Goal: Task Accomplishment & Management: Use online tool/utility

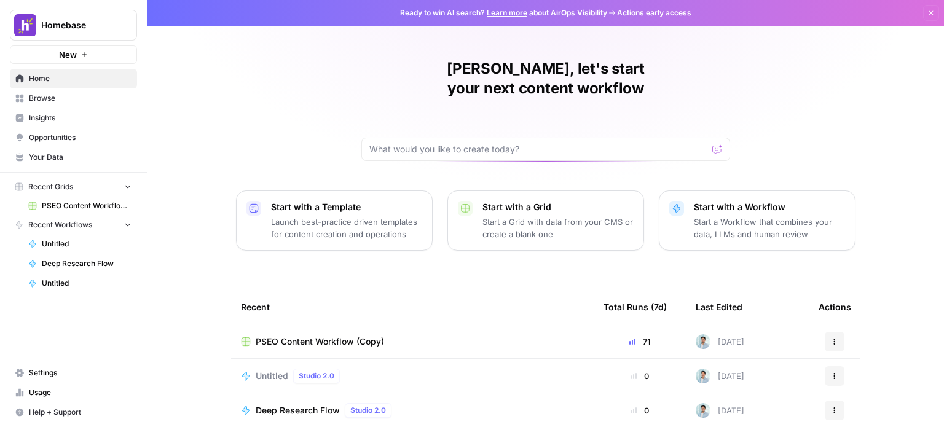
scroll to position [138, 0]
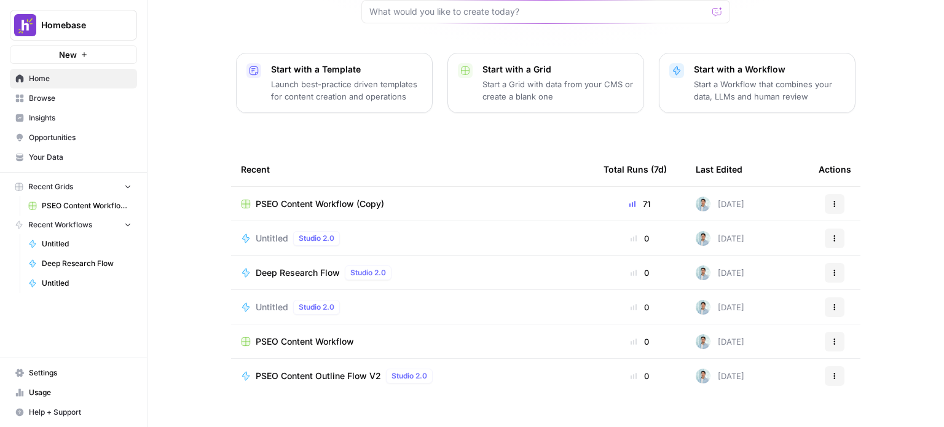
click at [309, 187] on td "PSEO Content Workflow (Copy)" at bounding box center [412, 204] width 363 height 34
click at [298, 198] on span "PSEO Content Workflow (Copy)" at bounding box center [320, 204] width 128 height 12
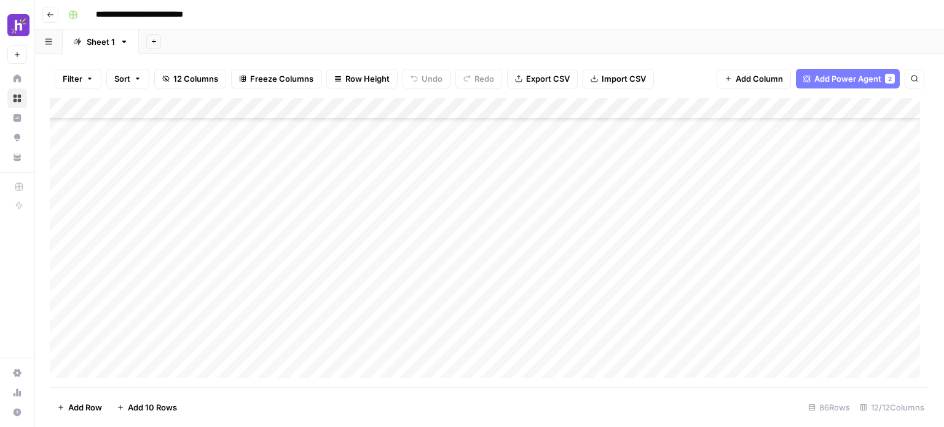
scroll to position [460, 0]
click at [338, 152] on div "Add Column" at bounding box center [489, 242] width 879 height 289
click at [482, 149] on div "Add Column" at bounding box center [489, 242] width 879 height 289
click at [556, 148] on div "Add Column" at bounding box center [489, 242] width 879 height 289
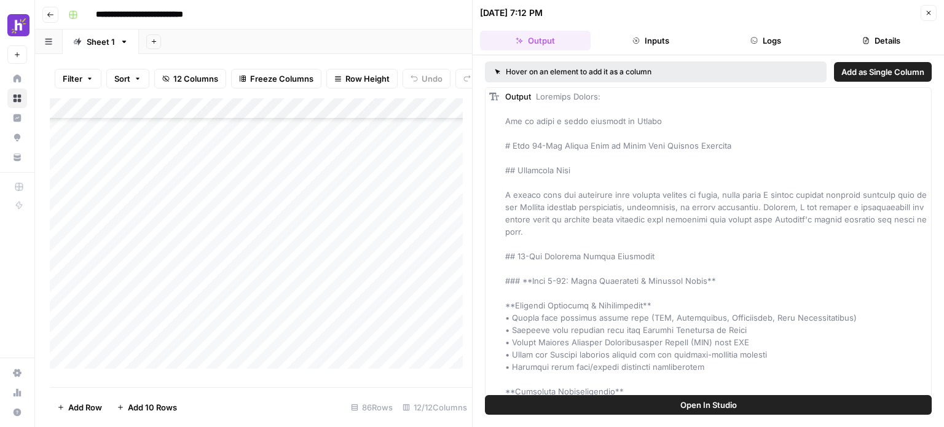
click at [755, 34] on button "Logs" at bounding box center [766, 41] width 111 height 20
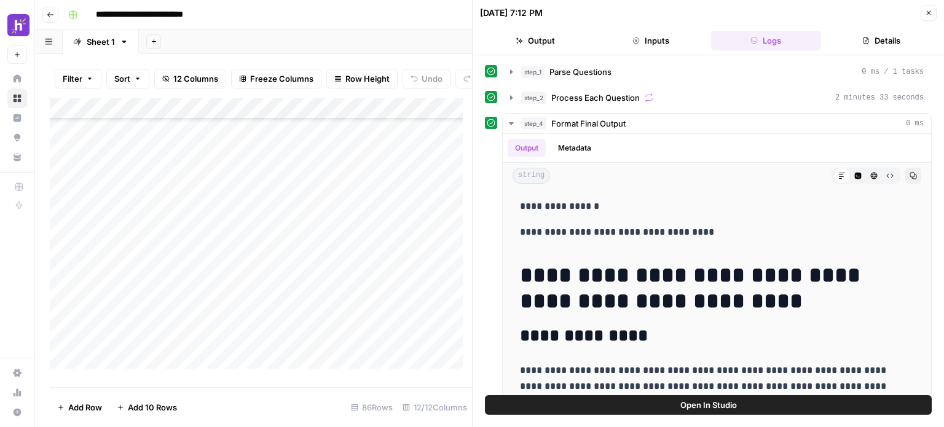
click at [662, 34] on button "Inputs" at bounding box center [651, 41] width 111 height 20
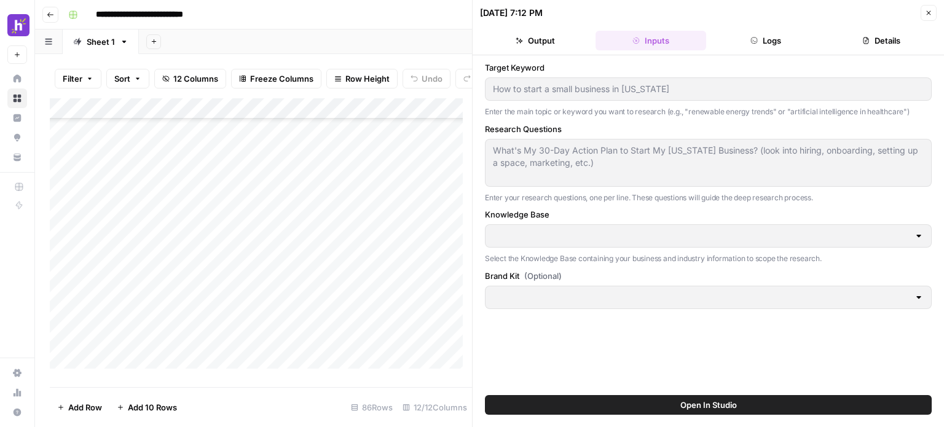
type input "Audience Information"
type input "Homebase PSEO"
click at [726, 39] on button "Logs" at bounding box center [766, 41] width 111 height 20
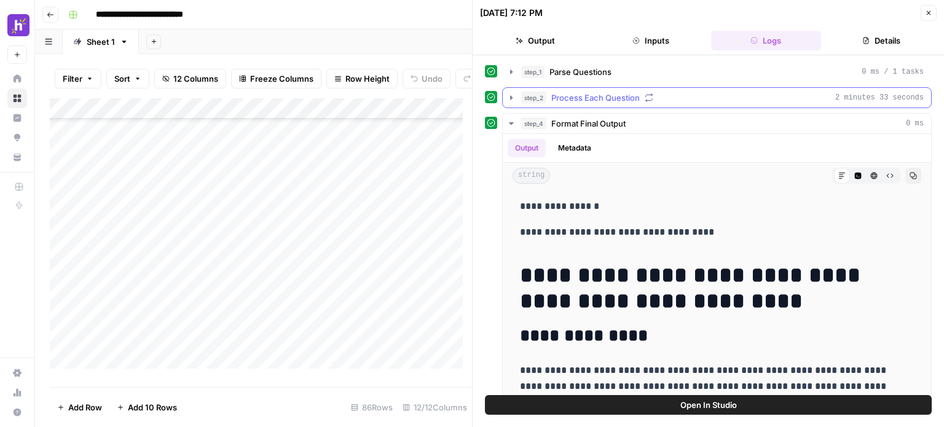
click at [510, 98] on icon "button" at bounding box center [511, 98] width 10 height 10
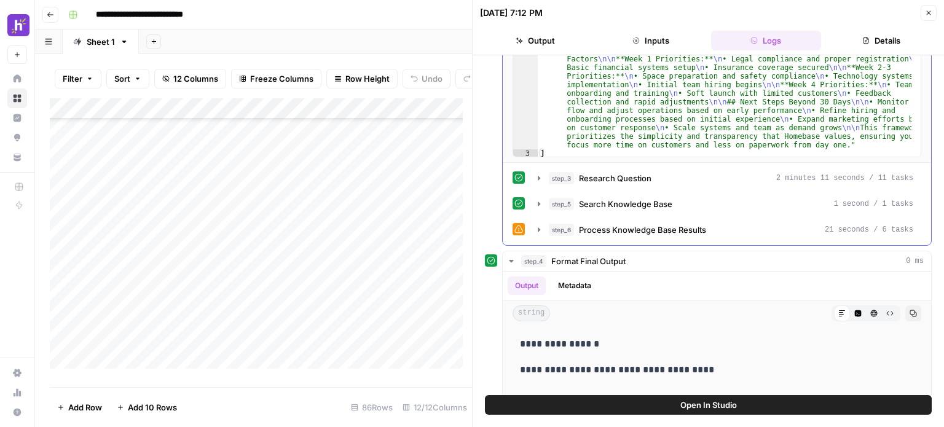
scroll to position [262, 0]
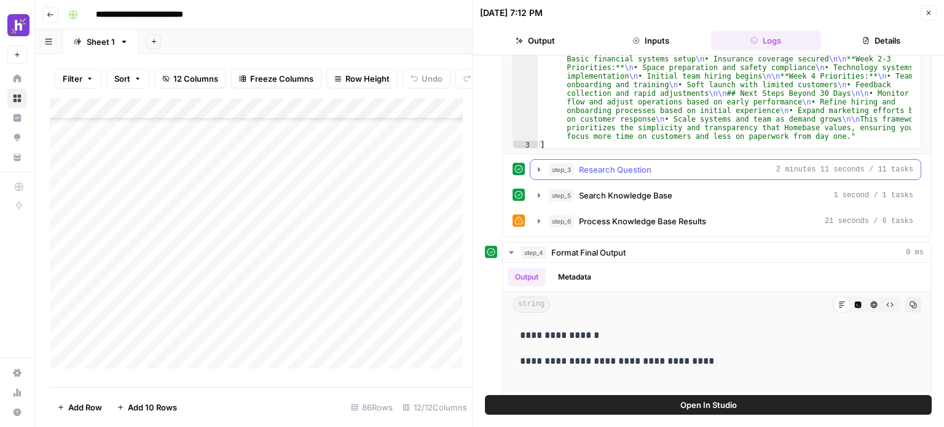
click at [540, 167] on icon "button" at bounding box center [539, 169] width 2 height 4
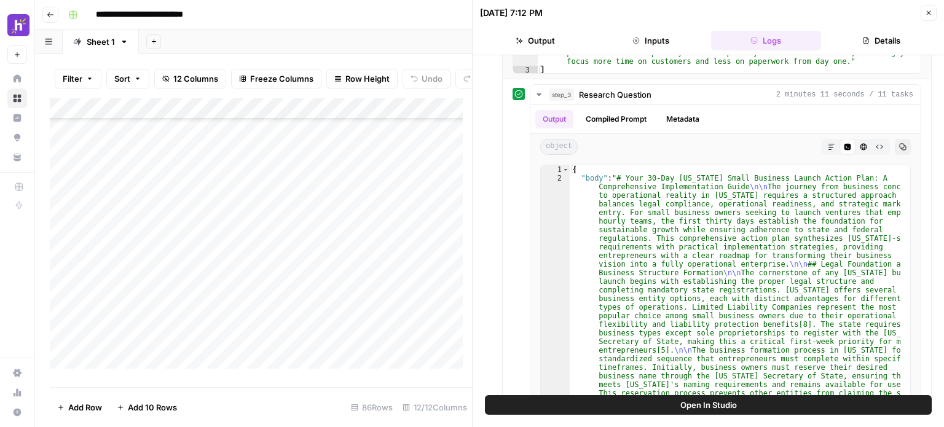
scroll to position [336, 0]
click at [539, 90] on icon "button" at bounding box center [539, 95] width 10 height 10
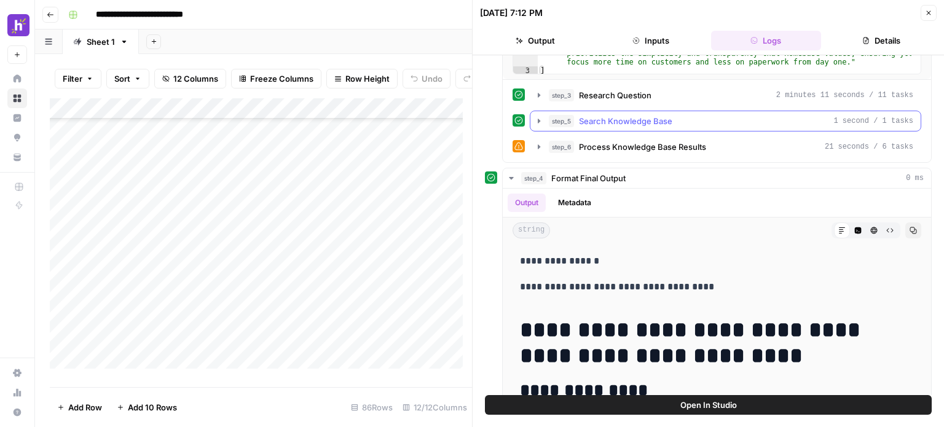
click at [536, 122] on icon "button" at bounding box center [539, 121] width 10 height 10
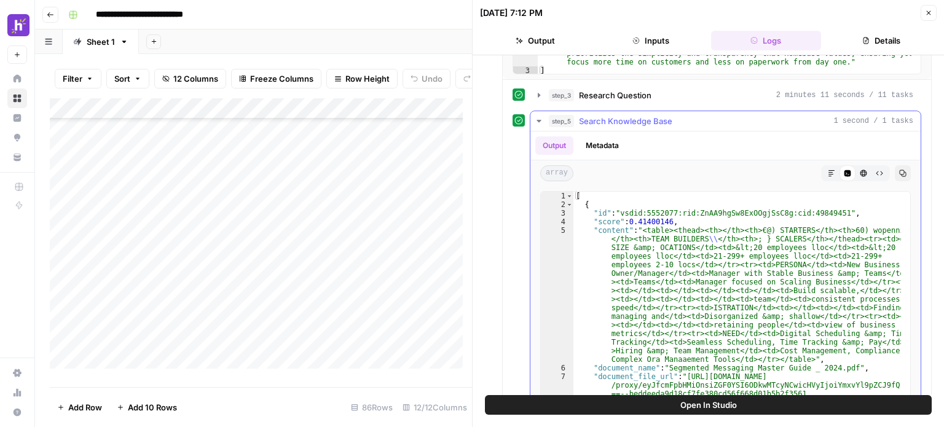
click at [536, 122] on icon "button" at bounding box center [539, 121] width 10 height 10
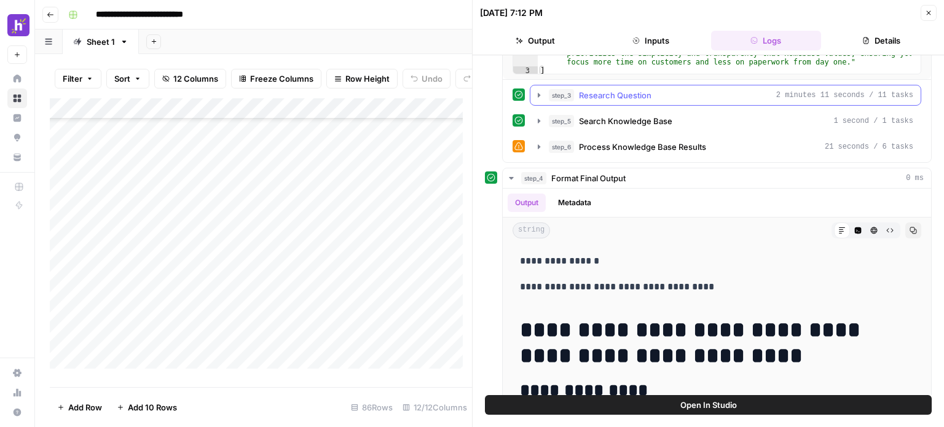
click at [534, 93] on icon "button" at bounding box center [539, 95] width 10 height 10
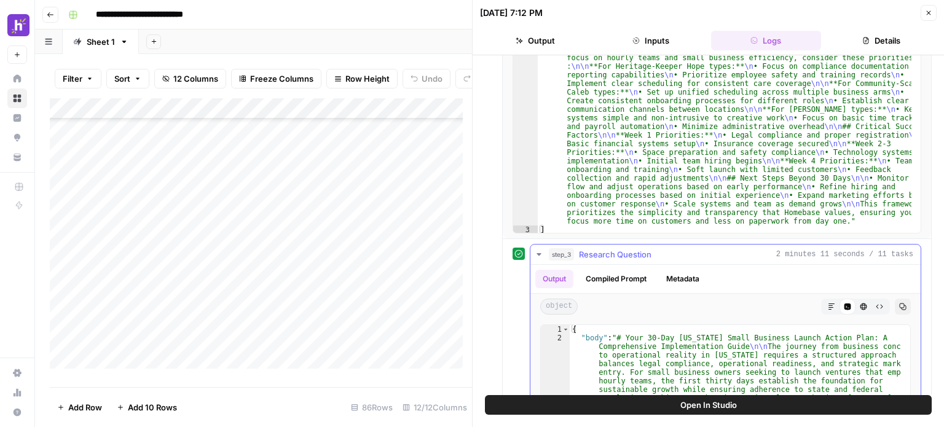
scroll to position [176, 0]
click at [537, 258] on icon "button" at bounding box center [539, 255] width 10 height 10
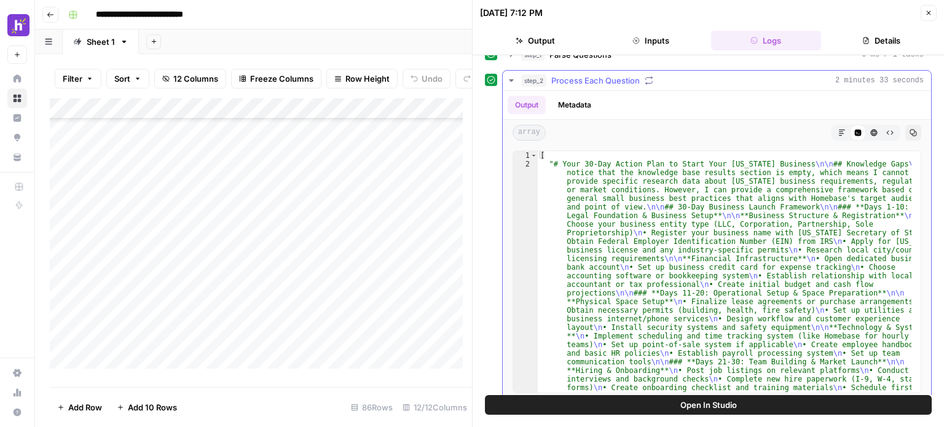
scroll to position [0, 0]
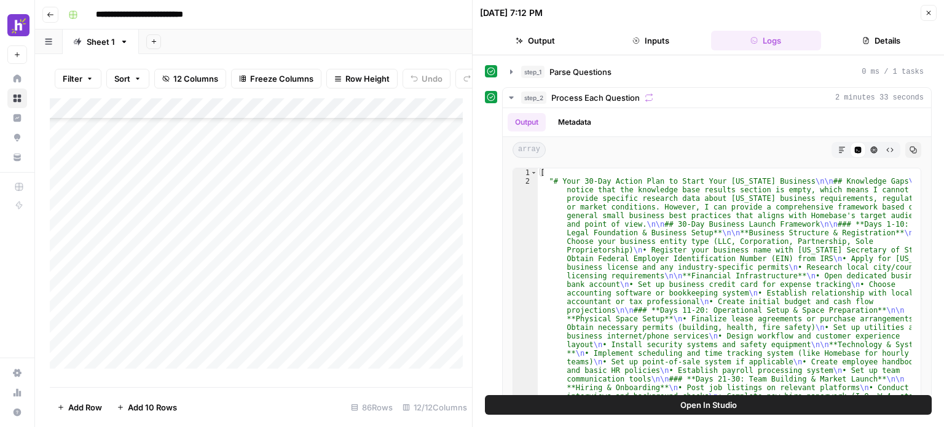
click at [345, 165] on div "Add Column" at bounding box center [261, 238] width 422 height 280
click at [317, 158] on div "Add Column" at bounding box center [261, 238] width 422 height 280
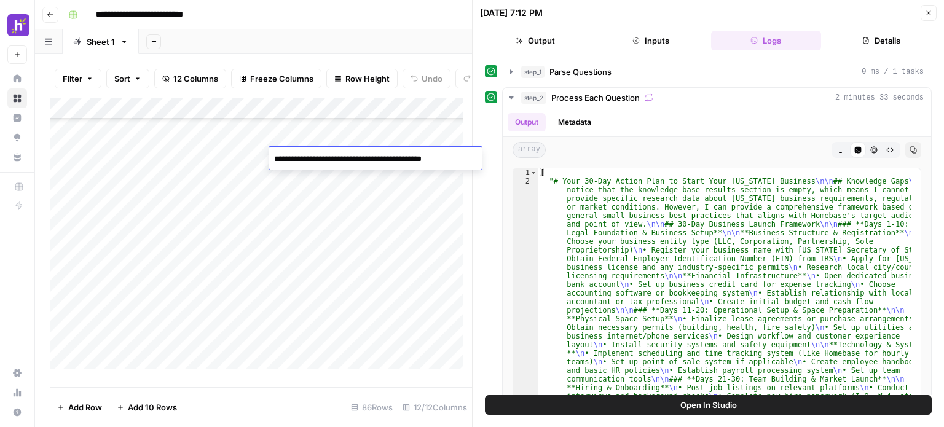
click at [342, 197] on div "Add Column" at bounding box center [261, 238] width 422 height 280
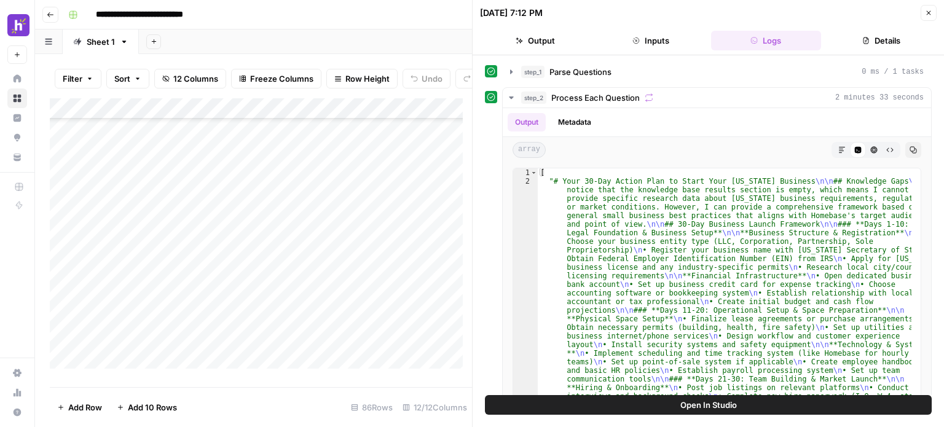
scroll to position [376, 0]
click at [929, 10] on icon "button" at bounding box center [928, 12] width 7 height 7
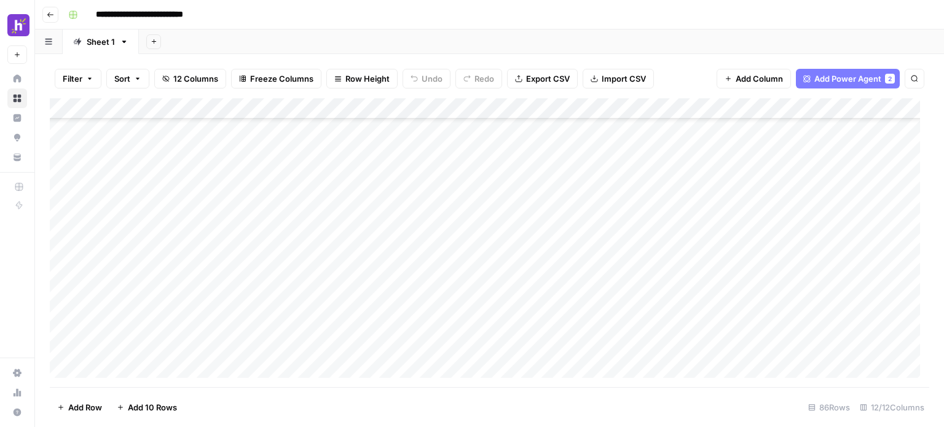
click at [356, 230] on div "Add Column" at bounding box center [489, 242] width 879 height 289
click at [558, 231] on div "Add Column" at bounding box center [489, 242] width 879 height 289
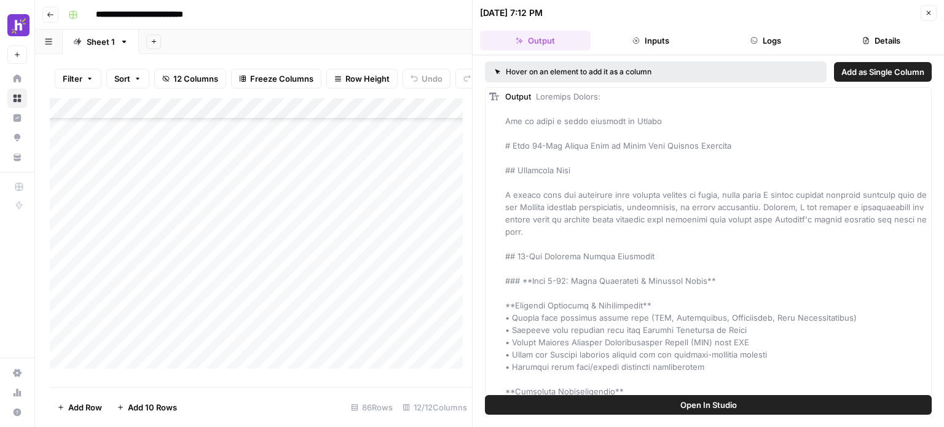
click at [666, 40] on button "Inputs" at bounding box center [651, 41] width 111 height 20
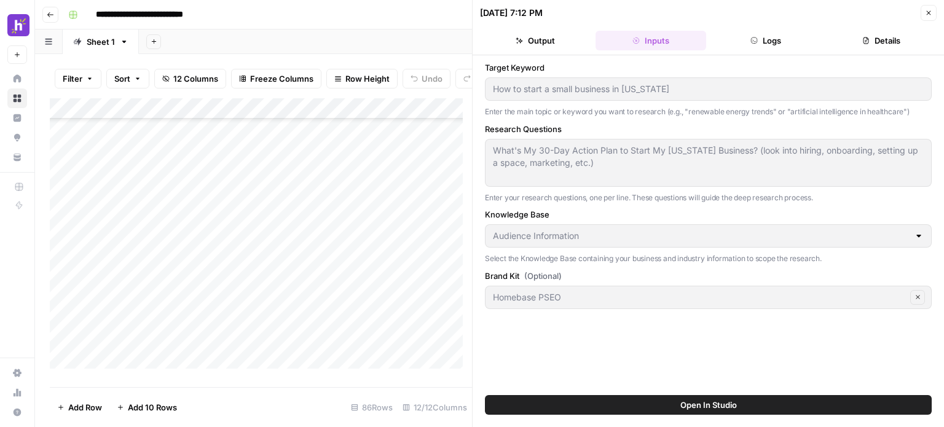
click at [728, 32] on button "Logs" at bounding box center [766, 41] width 111 height 20
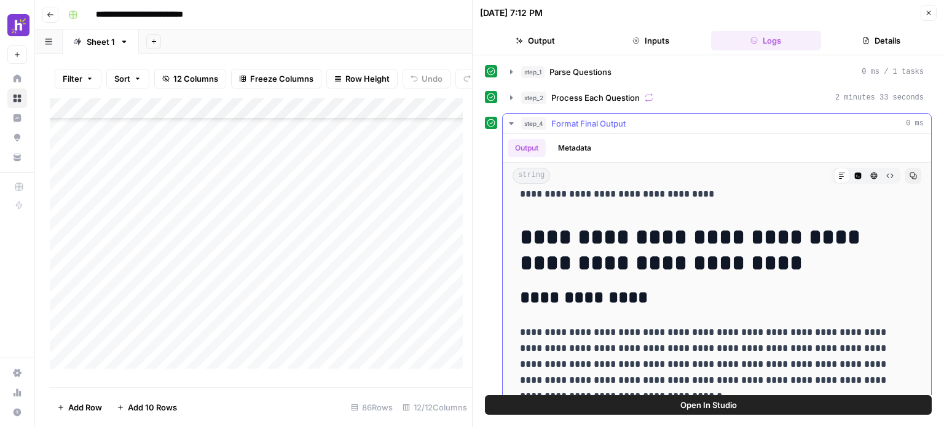
scroll to position [2, 0]
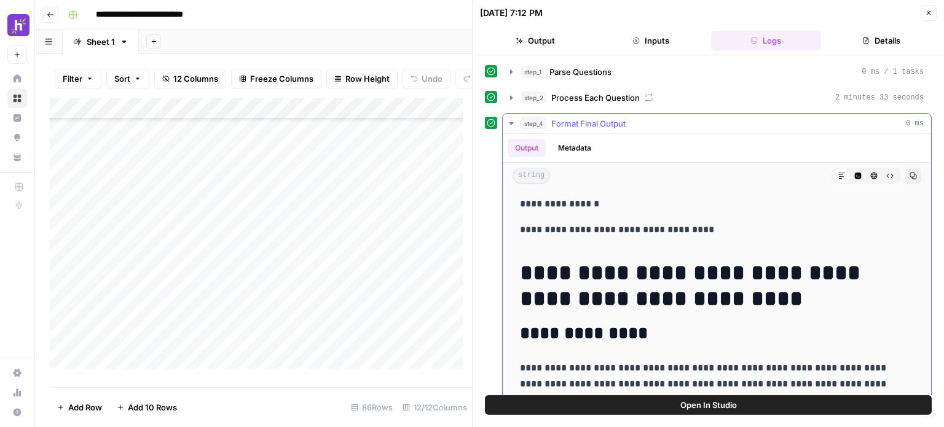
click at [509, 124] on icon "button" at bounding box center [511, 124] width 10 height 10
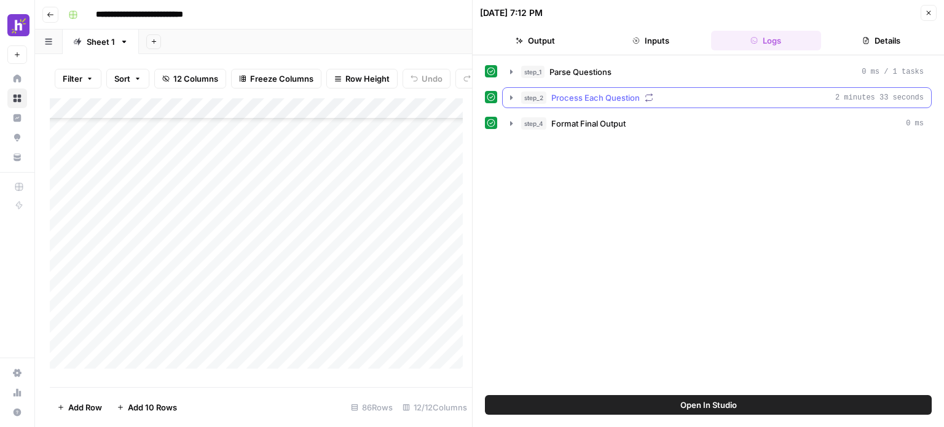
click at [506, 95] on icon "button" at bounding box center [511, 98] width 10 height 10
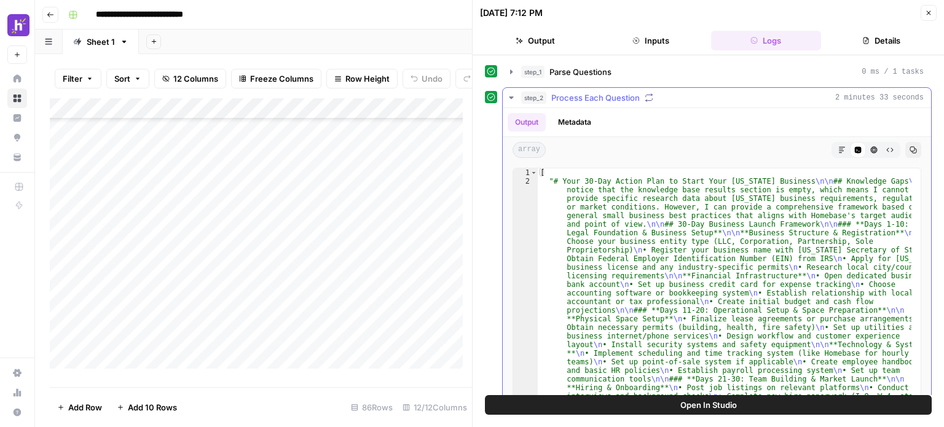
click at [506, 95] on icon "button" at bounding box center [511, 98] width 10 height 10
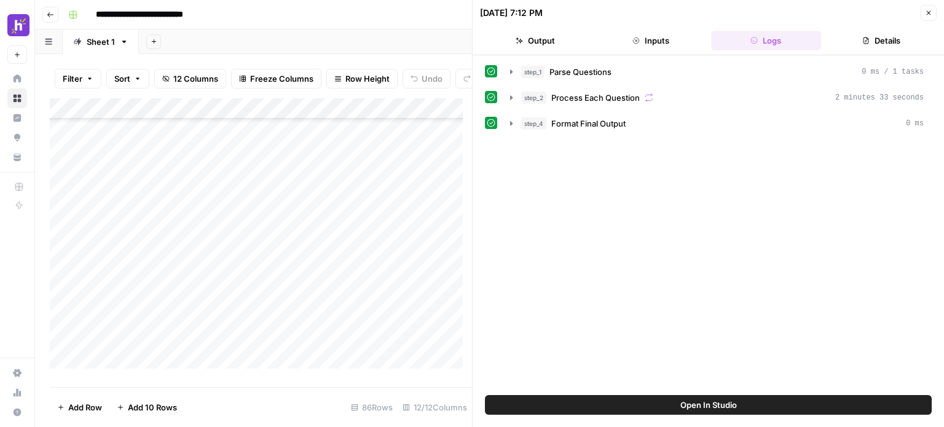
click at [931, 12] on icon "button" at bounding box center [928, 12] width 7 height 7
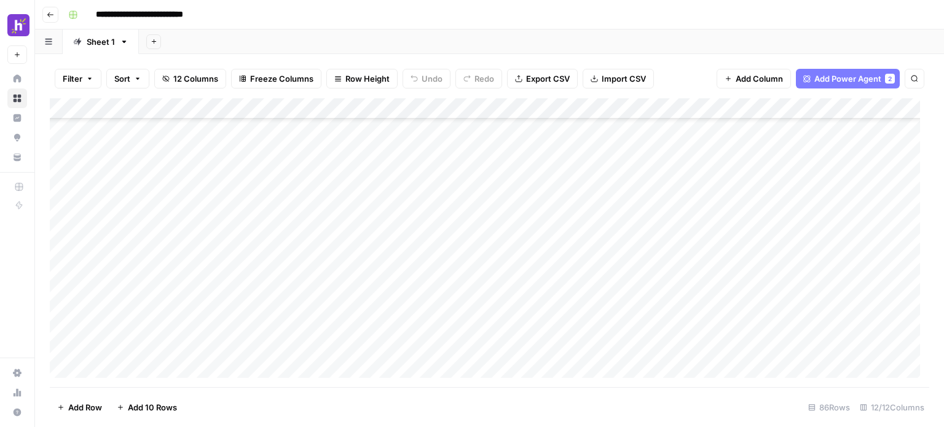
click at [356, 232] on div "Add Column" at bounding box center [489, 242] width 879 height 289
click at [369, 250] on div "Add Column" at bounding box center [489, 242] width 879 height 289
click at [557, 254] on div "Add Column" at bounding box center [489, 242] width 879 height 289
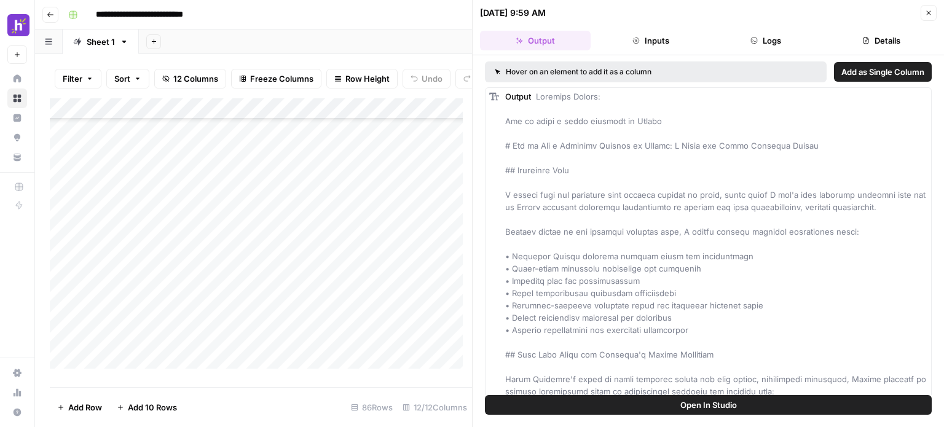
click at [691, 40] on button "Inputs" at bounding box center [651, 41] width 111 height 20
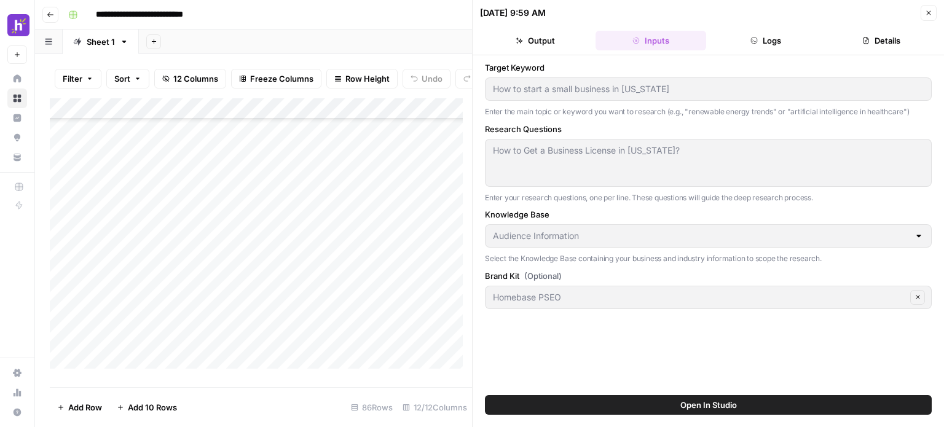
click at [747, 37] on button "Logs" at bounding box center [766, 41] width 111 height 20
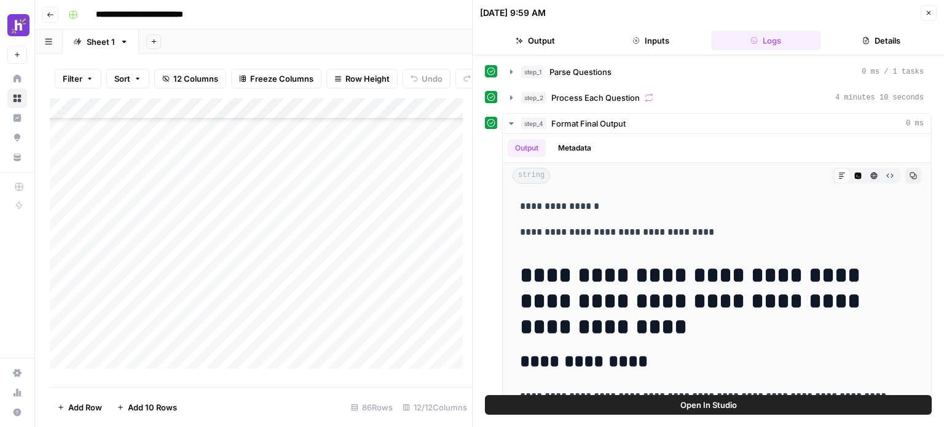
click at [667, 37] on button "Inputs" at bounding box center [651, 41] width 111 height 20
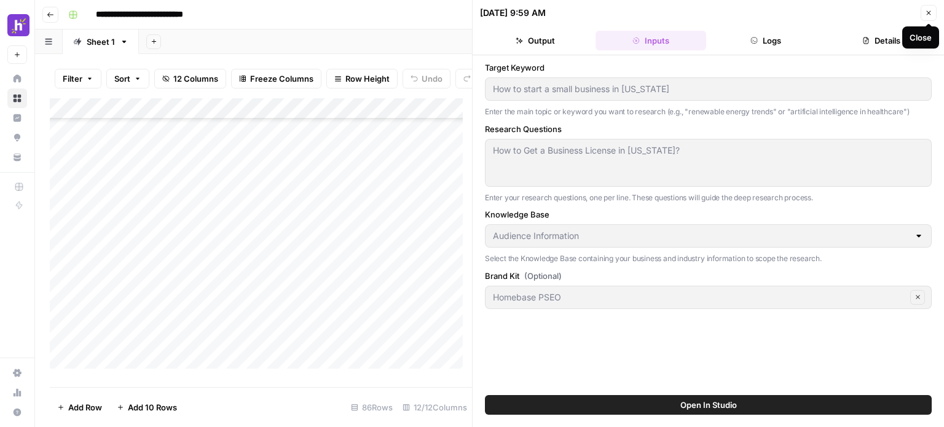
click at [929, 12] on icon "button" at bounding box center [929, 13] width 4 height 4
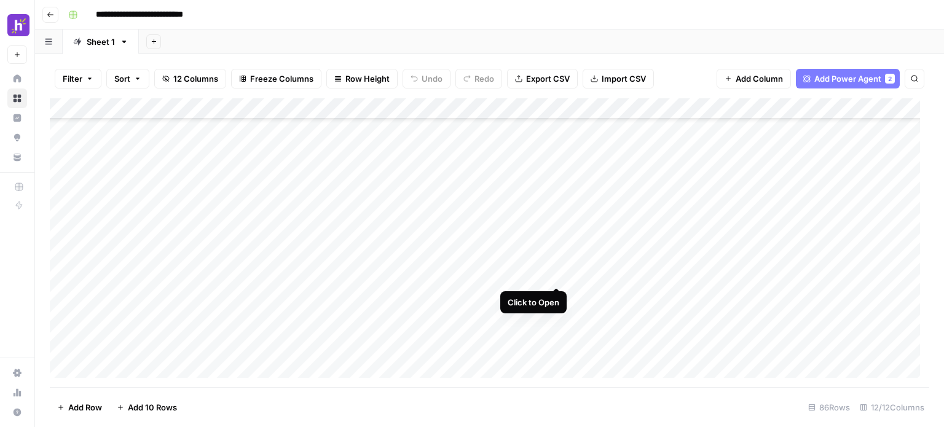
click at [556, 277] on div "Add Column" at bounding box center [489, 242] width 879 height 289
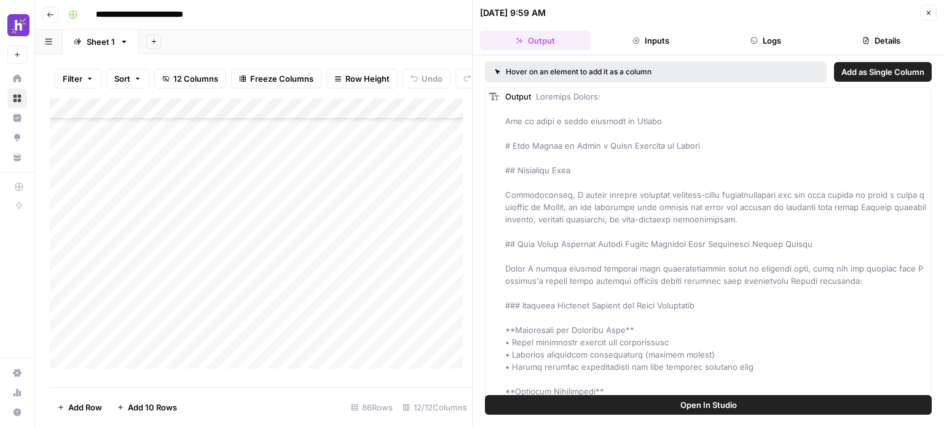
click at [666, 41] on button "Inputs" at bounding box center [651, 41] width 111 height 20
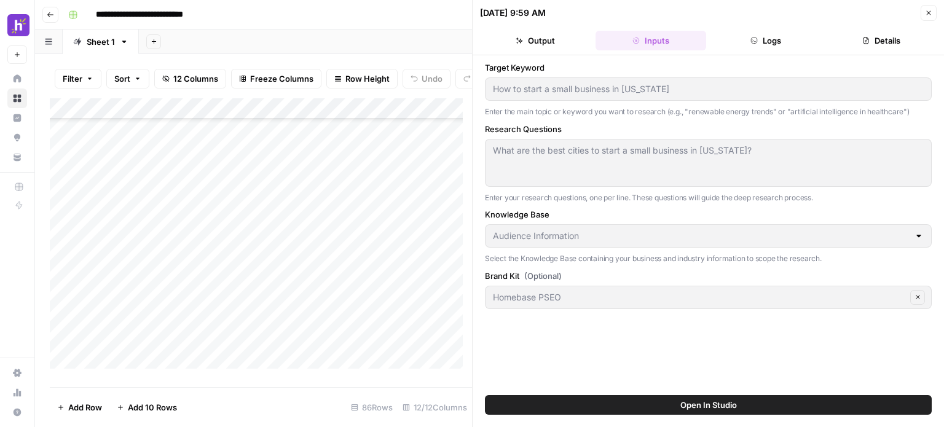
drag, startPoint x: 923, startPoint y: 10, endPoint x: 406, endPoint y: 241, distance: 566.5
click at [406, 241] on div "Add Column" at bounding box center [261, 238] width 422 height 280
click at [929, 14] on icon "button" at bounding box center [929, 13] width 4 height 4
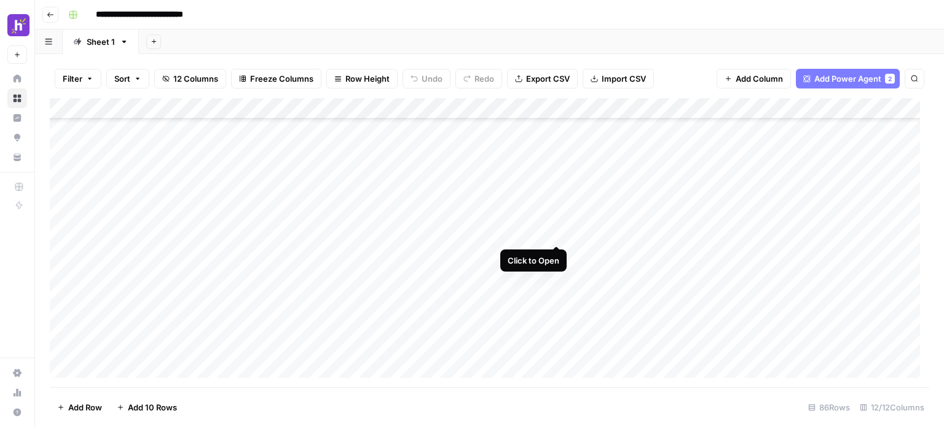
click at [554, 235] on div "Add Column" at bounding box center [489, 242] width 879 height 289
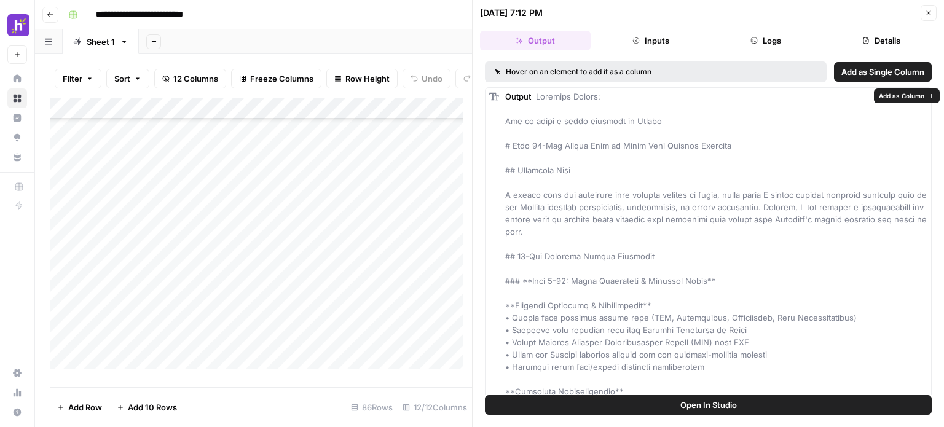
click at [637, 59] on div "Hover on an element to add it as a column Add as Single Column Output" at bounding box center [708, 225] width 471 height 340
click at [648, 42] on button "Inputs" at bounding box center [651, 41] width 111 height 20
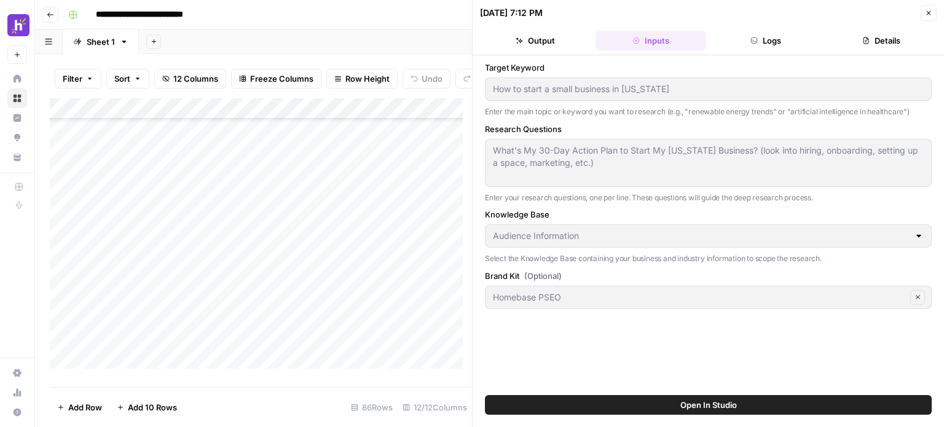
click at [932, 13] on span "Close" at bounding box center [932, 13] width 1 height 1
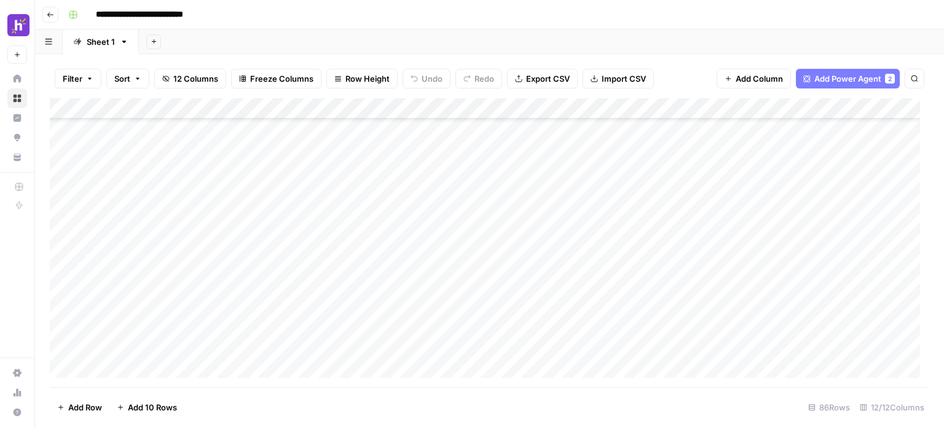
scroll to position [415, 0]
click at [416, 341] on div "Add Column" at bounding box center [489, 242] width 879 height 289
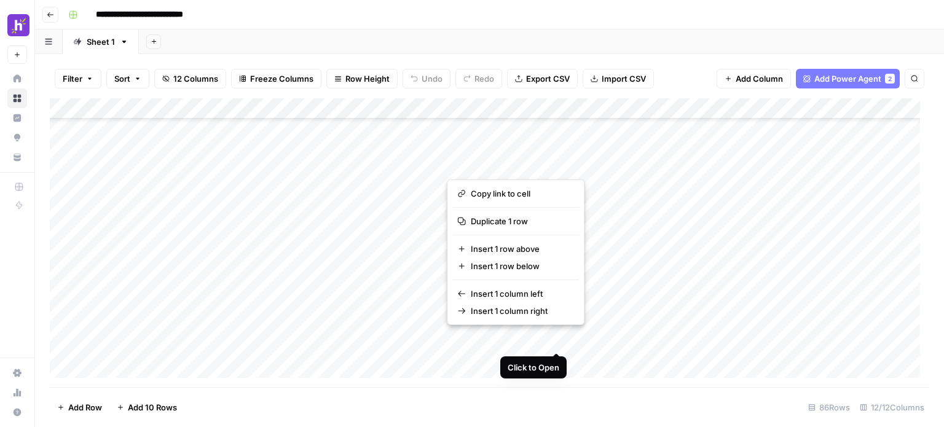
click at [554, 339] on button "button" at bounding box center [516, 340] width 138 height 22
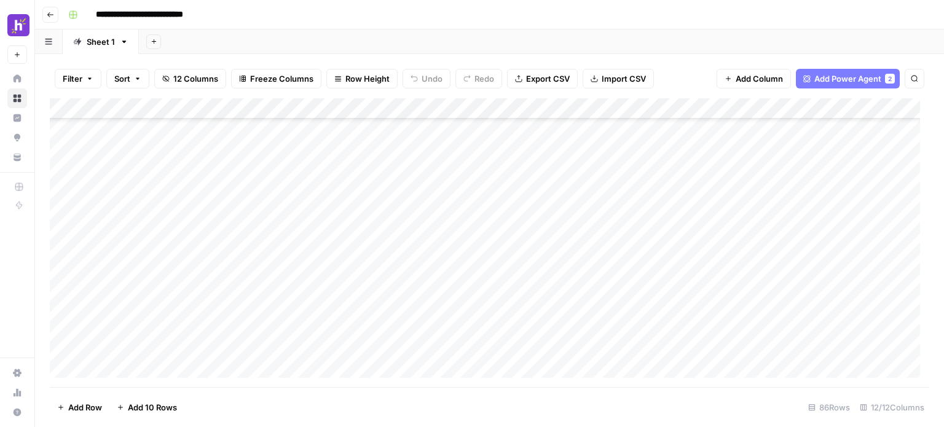
click at [411, 339] on div "Add Column" at bounding box center [489, 242] width 879 height 289
click at [422, 329] on div "Add Column" at bounding box center [489, 242] width 879 height 289
click at [420, 341] on div "Add Column" at bounding box center [489, 242] width 879 height 289
click at [556, 339] on div "Add Column" at bounding box center [489, 242] width 879 height 289
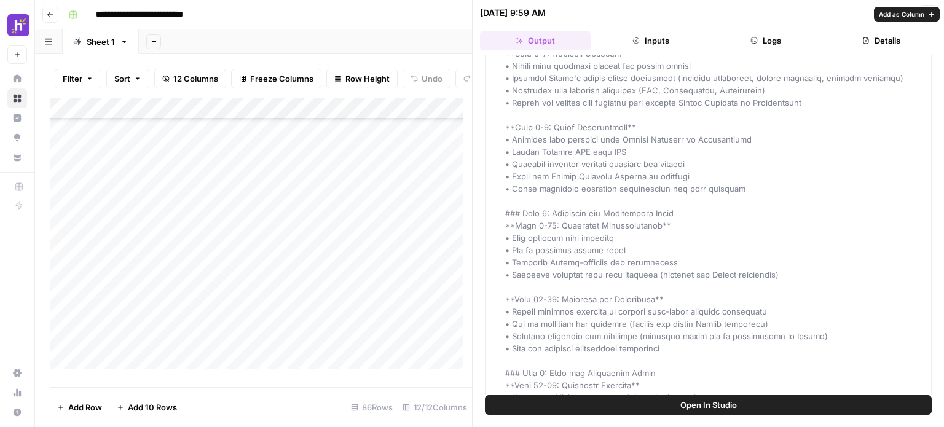
scroll to position [314, 0]
click at [927, 14] on icon "button" at bounding box center [928, 12] width 7 height 7
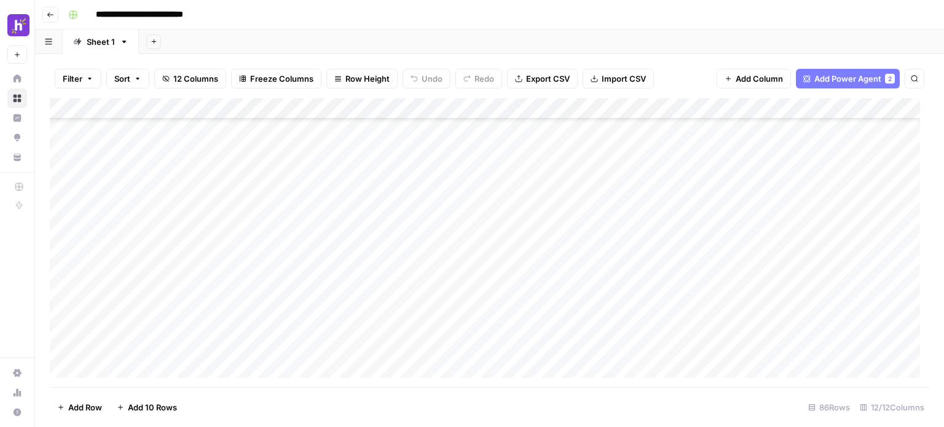
scroll to position [369, 0]
click at [337, 227] on div "Add Column" at bounding box center [489, 242] width 879 height 289
click at [356, 240] on div "Add Column" at bounding box center [489, 242] width 879 height 289
click at [356, 240] on textarea "**********" at bounding box center [367, 241] width 197 height 17
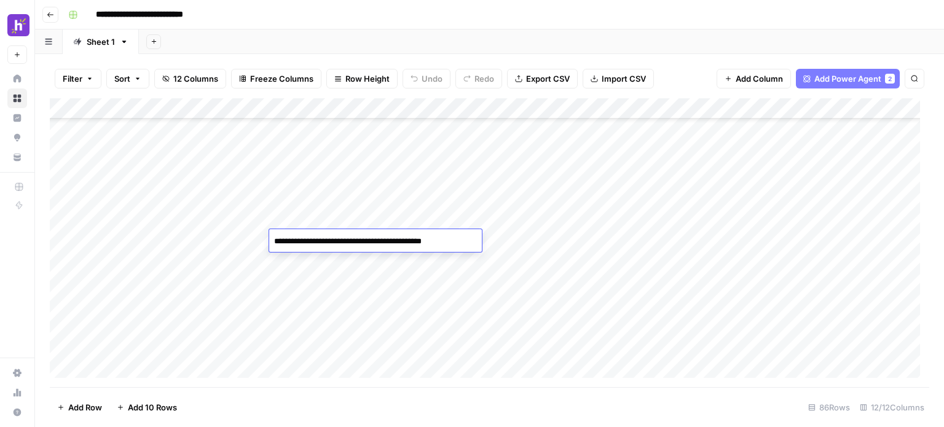
click at [356, 240] on textarea "**********" at bounding box center [367, 241] width 197 height 17
click at [207, 234] on div "Add Column" at bounding box center [489, 242] width 879 height 289
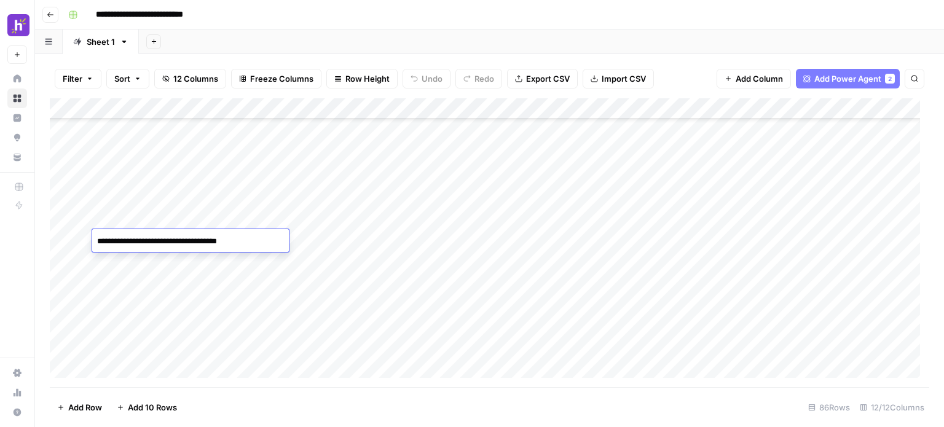
click at [207, 234] on textarea "**********" at bounding box center [190, 241] width 197 height 17
click at [349, 242] on div "Add Column" at bounding box center [489, 242] width 879 height 289
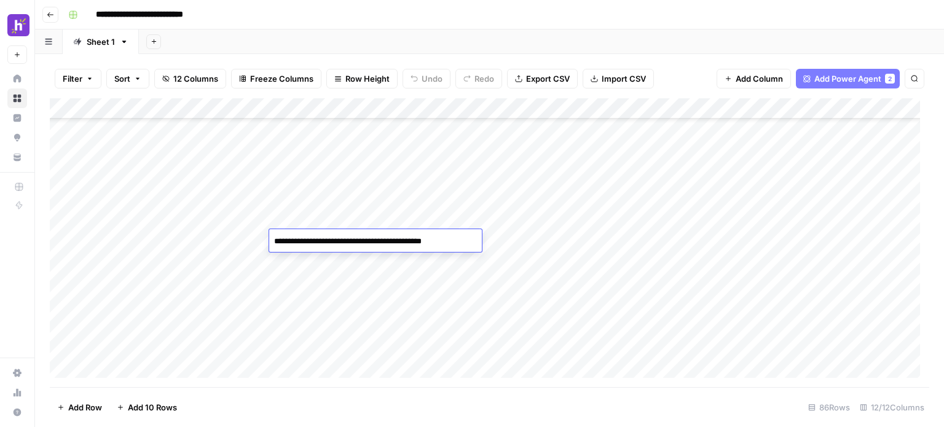
click at [349, 242] on textarea "**********" at bounding box center [367, 241] width 197 height 17
click at [517, 243] on div "Add Column" at bounding box center [489, 242] width 879 height 289
click at [560, 236] on div "Add Column" at bounding box center [489, 242] width 879 height 289
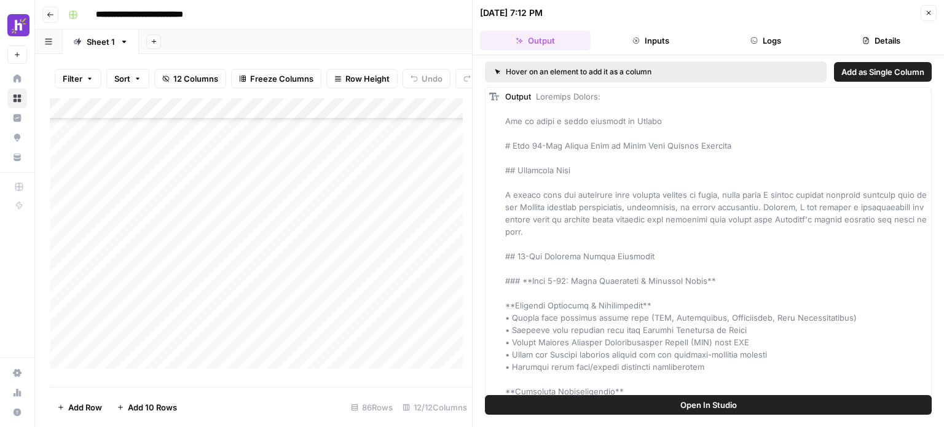
click at [929, 18] on button "Close" at bounding box center [929, 13] width 16 height 16
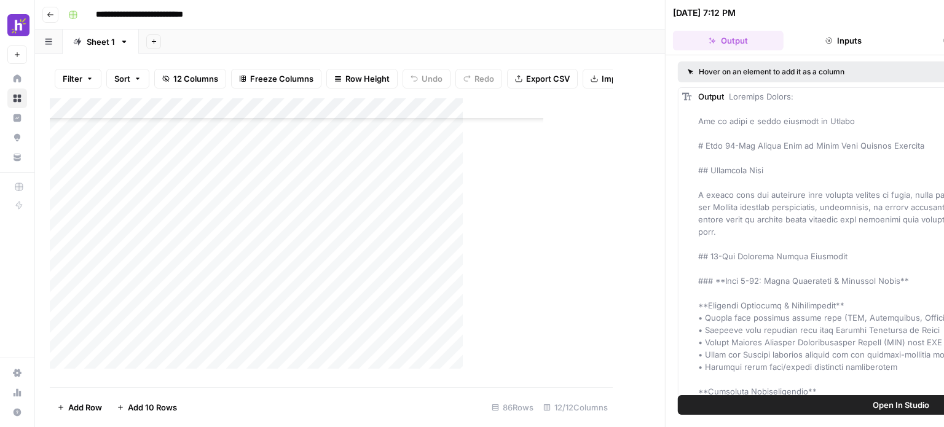
click at [929, 18] on div "[DATE] 7:12 PM Close" at bounding box center [901, 13] width 457 height 16
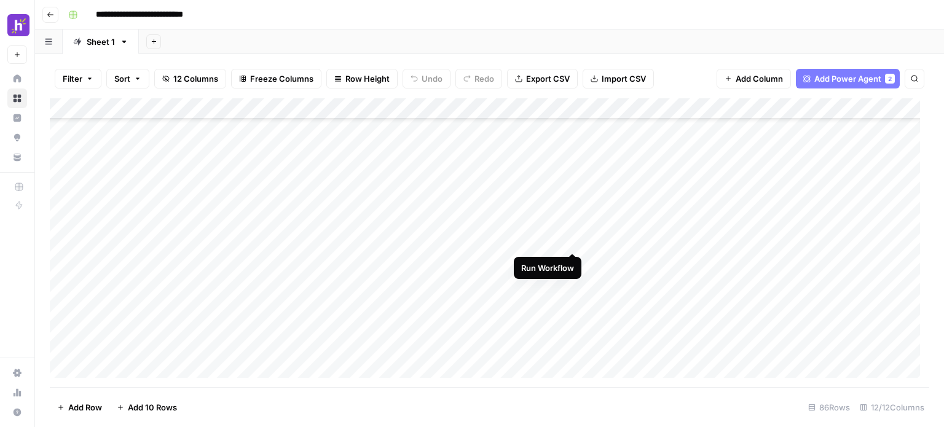
click at [573, 240] on div "Add Column" at bounding box center [489, 242] width 879 height 289
click at [555, 260] on div "Add Column" at bounding box center [489, 242] width 879 height 289
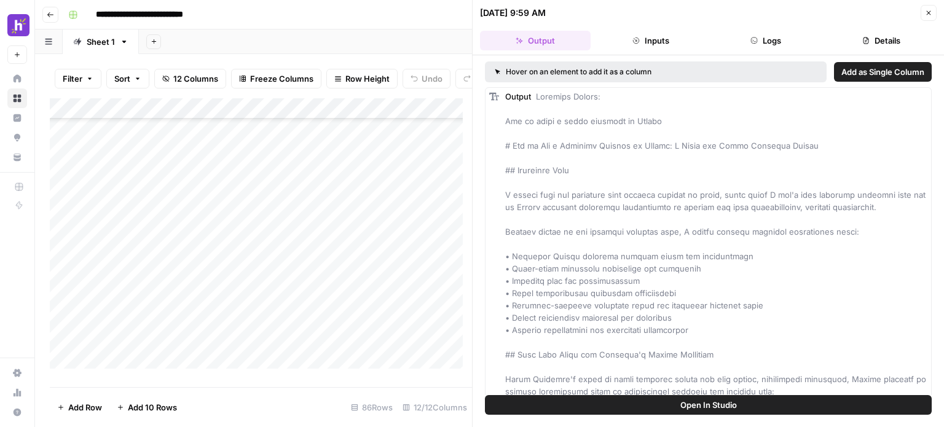
click at [645, 46] on button "Inputs" at bounding box center [651, 41] width 111 height 20
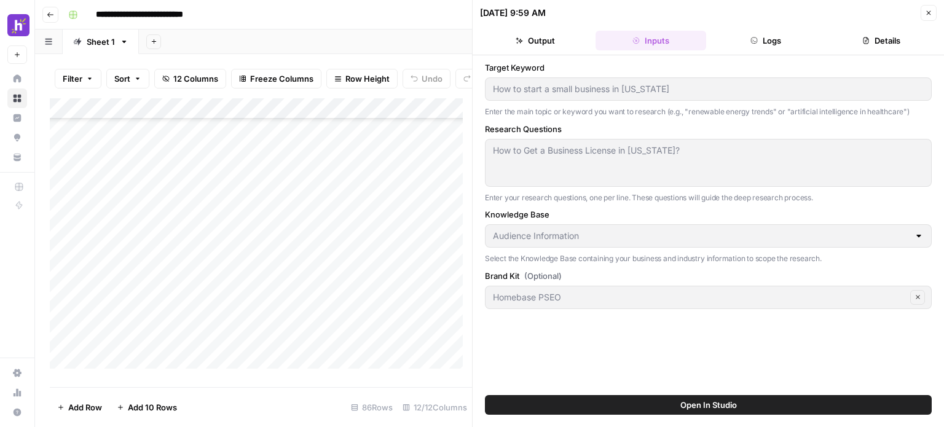
click at [736, 37] on button "Logs" at bounding box center [766, 41] width 111 height 20
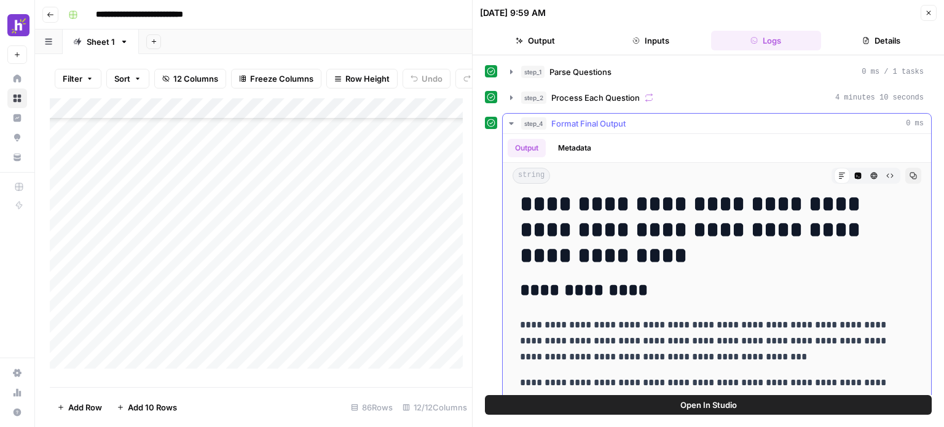
scroll to position [60, 0]
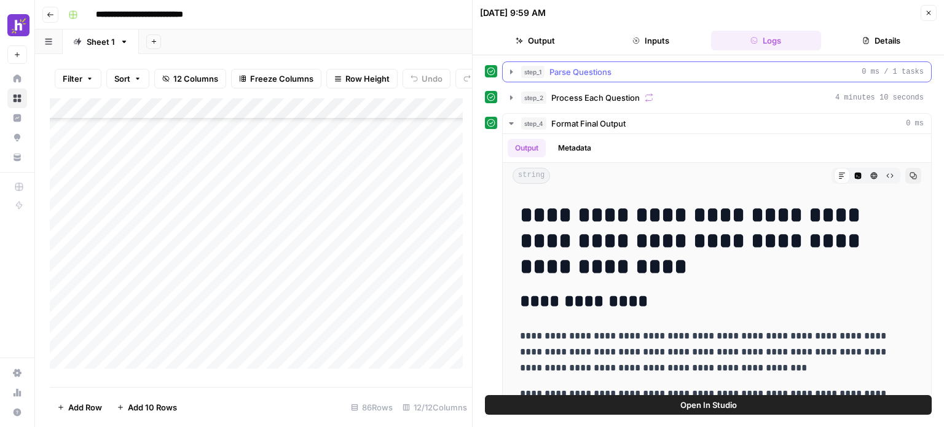
click at [510, 74] on icon "button" at bounding box center [511, 72] width 10 height 10
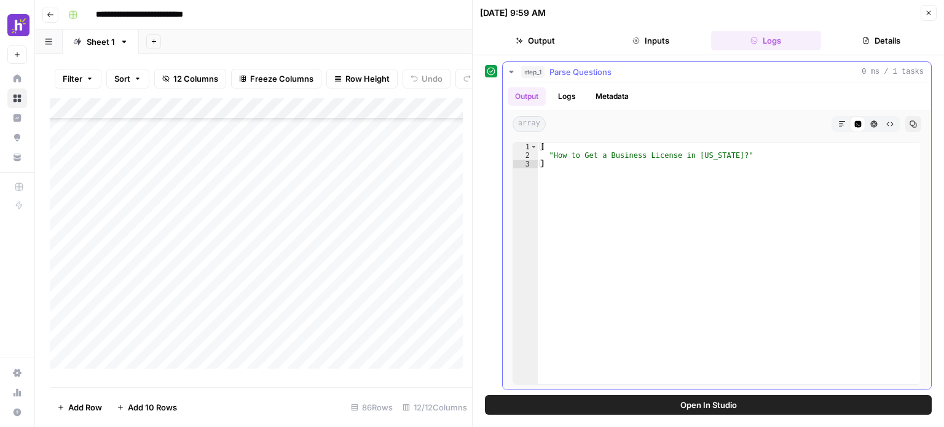
click at [510, 74] on icon "button" at bounding box center [511, 72] width 10 height 10
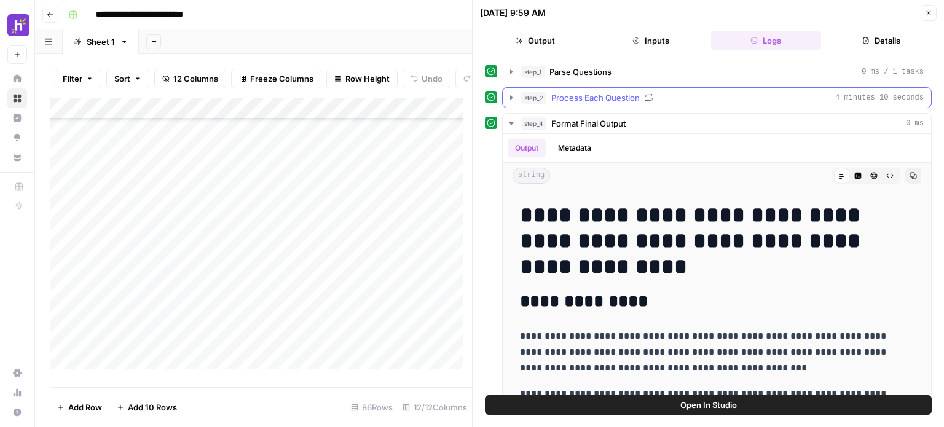
click at [510, 98] on icon "button" at bounding box center [511, 98] width 10 height 10
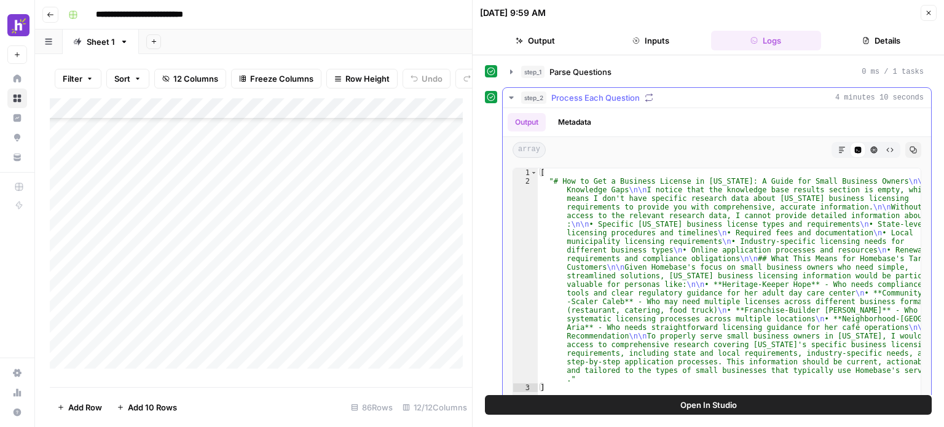
click at [510, 98] on icon "button" at bounding box center [511, 98] width 10 height 10
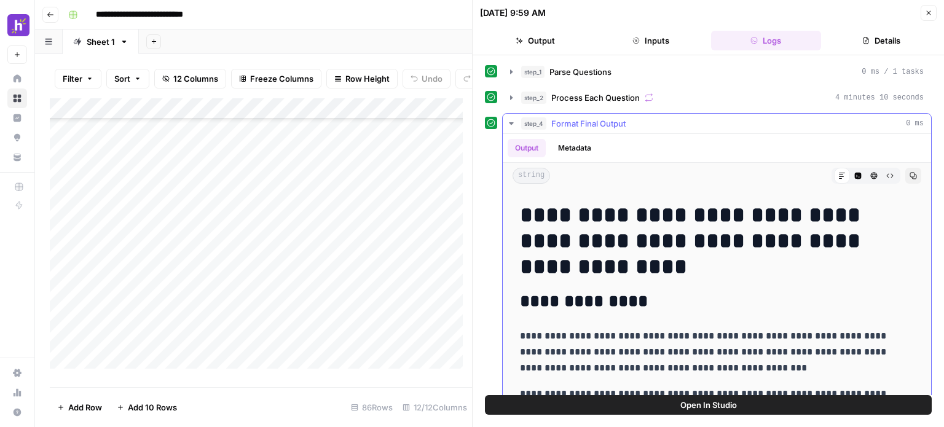
click at [508, 121] on icon "button" at bounding box center [511, 124] width 10 height 10
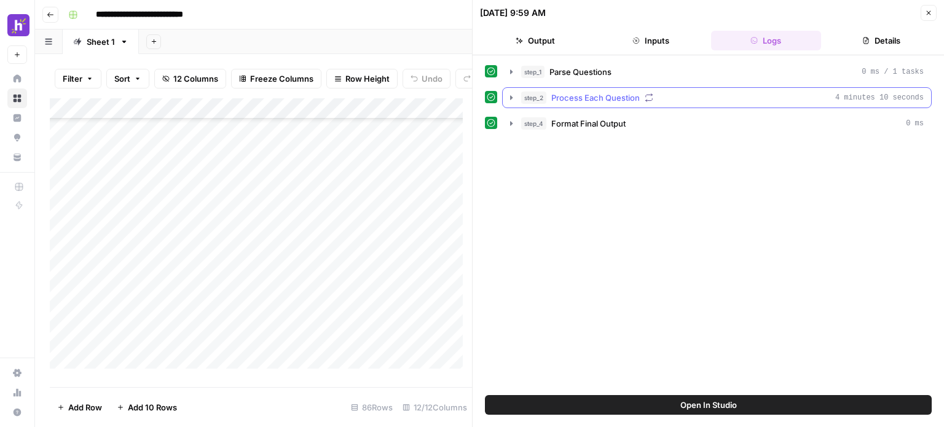
click at [509, 97] on icon "button" at bounding box center [511, 98] width 10 height 10
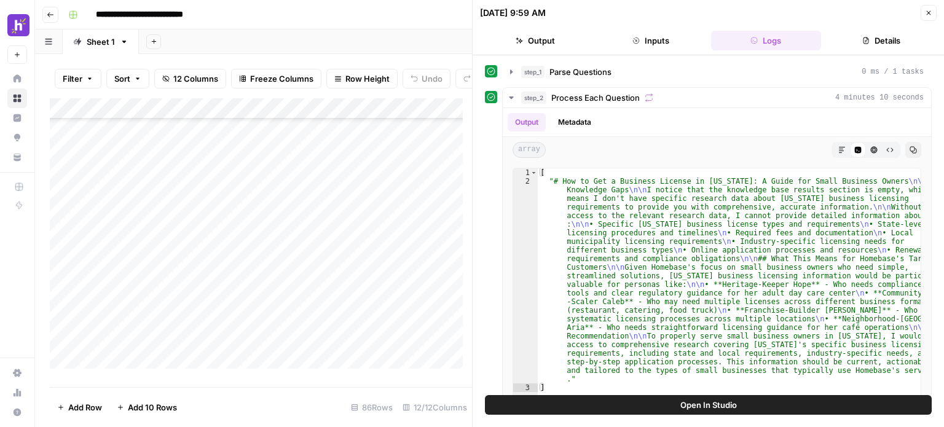
scroll to position [133, 0]
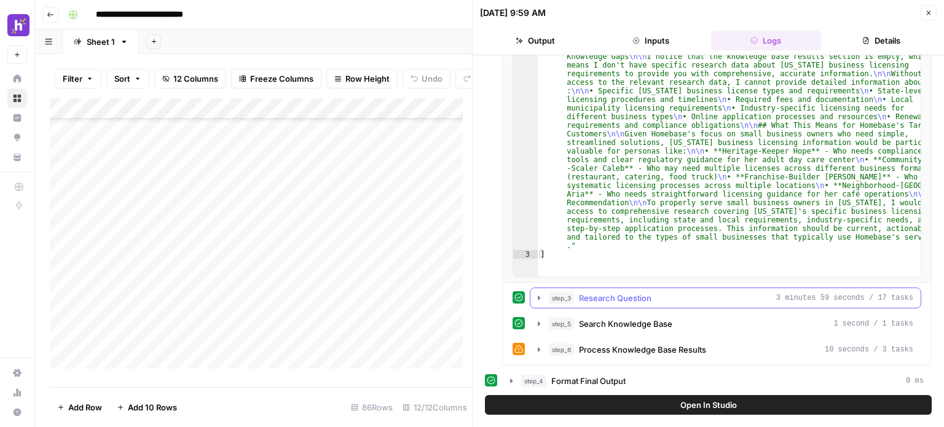
click at [535, 296] on icon "button" at bounding box center [539, 298] width 10 height 10
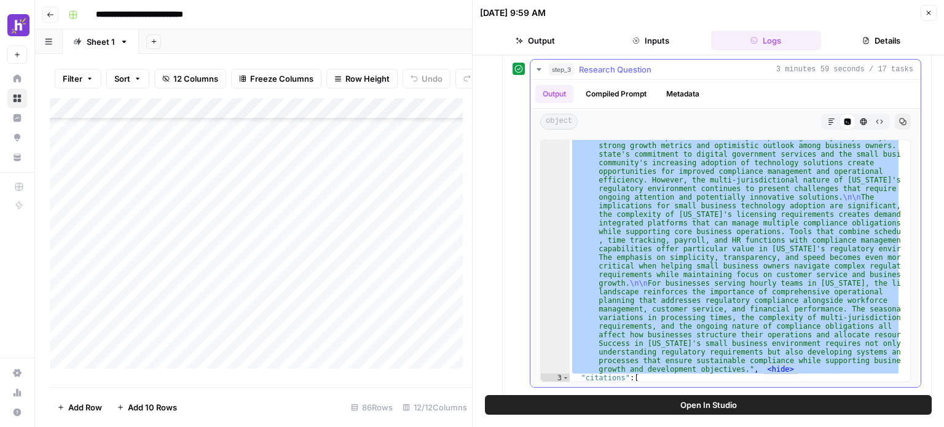
drag, startPoint x: 899, startPoint y: 119, endPoint x: 890, endPoint y: 119, distance: 8.6
click at [895, 119] on button "Copy" at bounding box center [903, 122] width 16 height 16
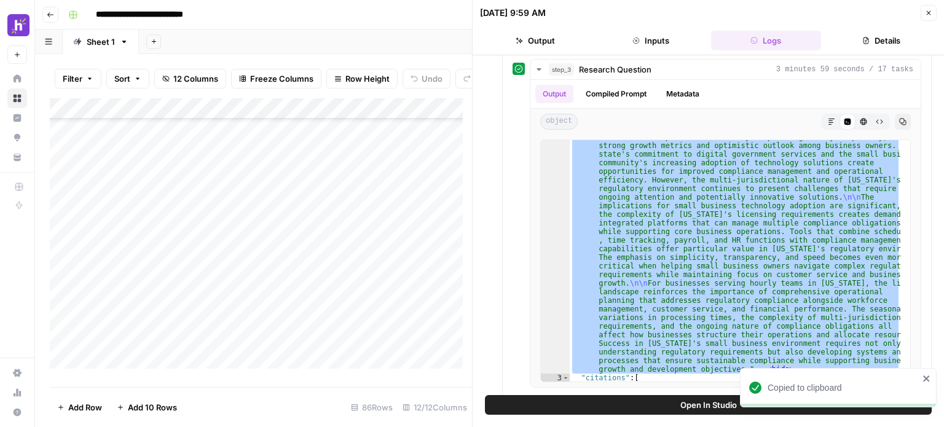
click at [380, 289] on div "Add Column" at bounding box center [261, 238] width 422 height 280
click at [452, 291] on div "Add Column" at bounding box center [261, 238] width 422 height 280
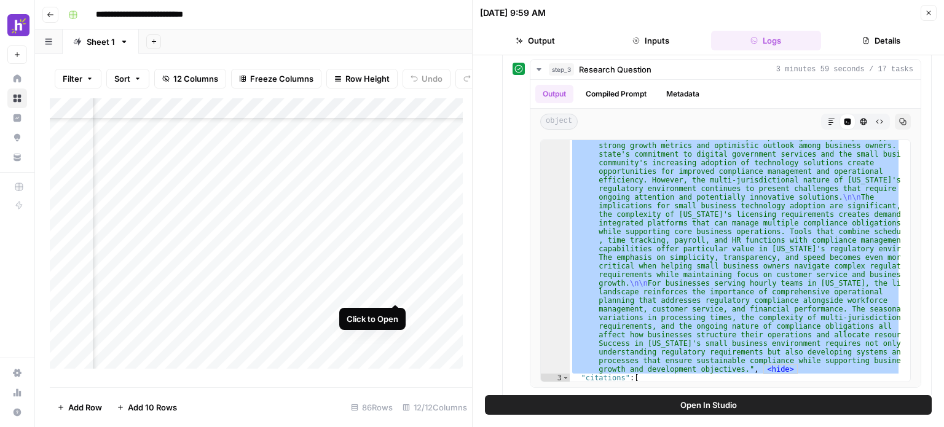
click at [393, 292] on div "Add Column" at bounding box center [261, 238] width 422 height 280
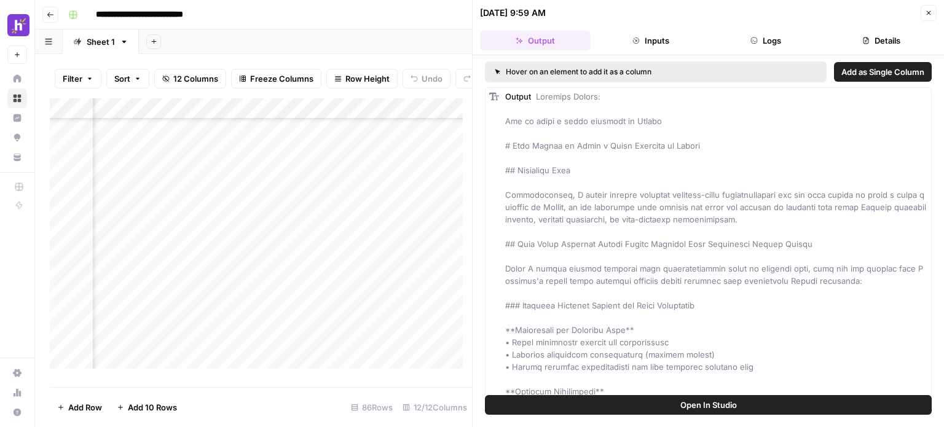
click at [663, 44] on button "Inputs" at bounding box center [651, 41] width 111 height 20
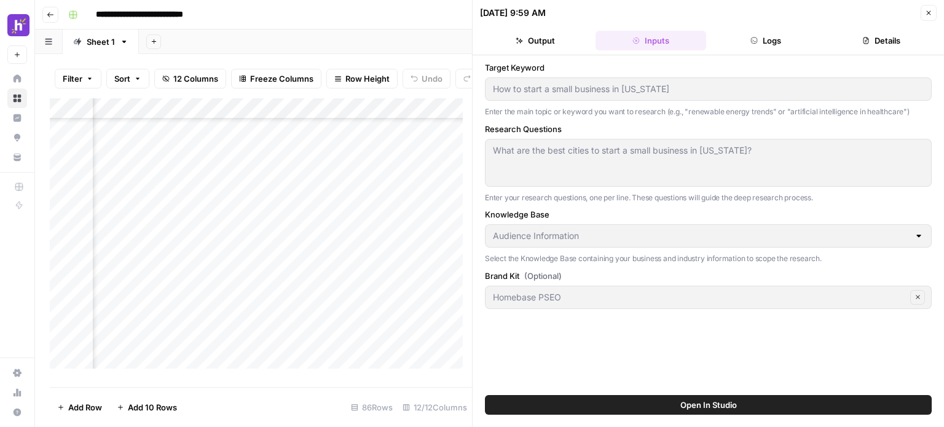
click at [752, 41] on icon "button" at bounding box center [755, 40] width 6 height 6
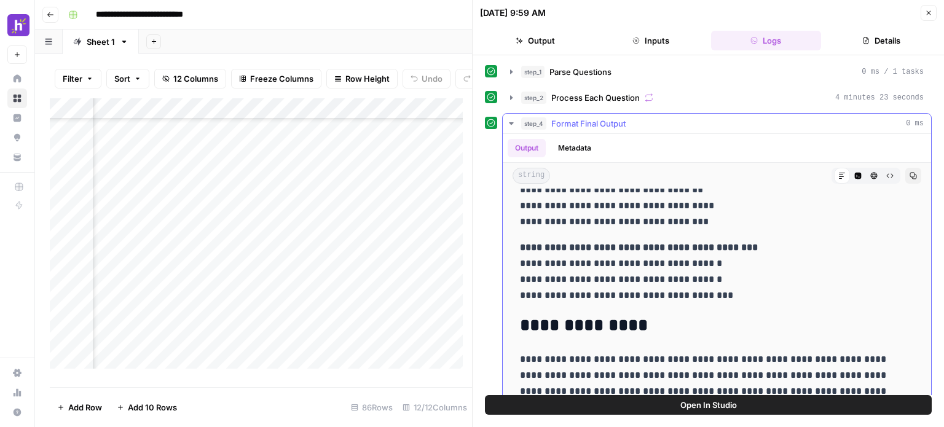
scroll to position [950, 0]
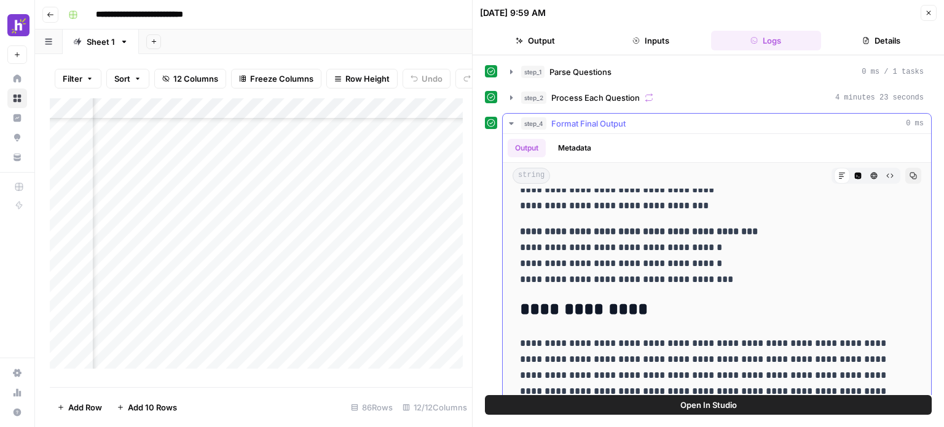
click at [509, 122] on icon "button" at bounding box center [511, 124] width 10 height 10
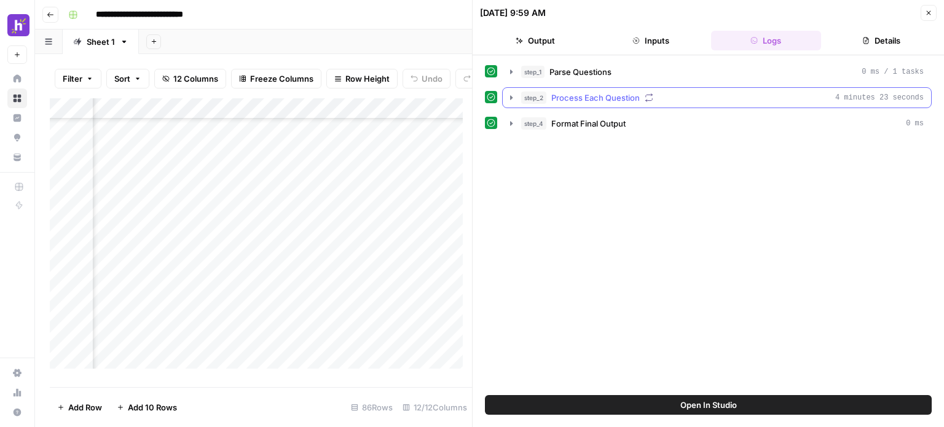
click at [508, 95] on icon "button" at bounding box center [511, 98] width 10 height 10
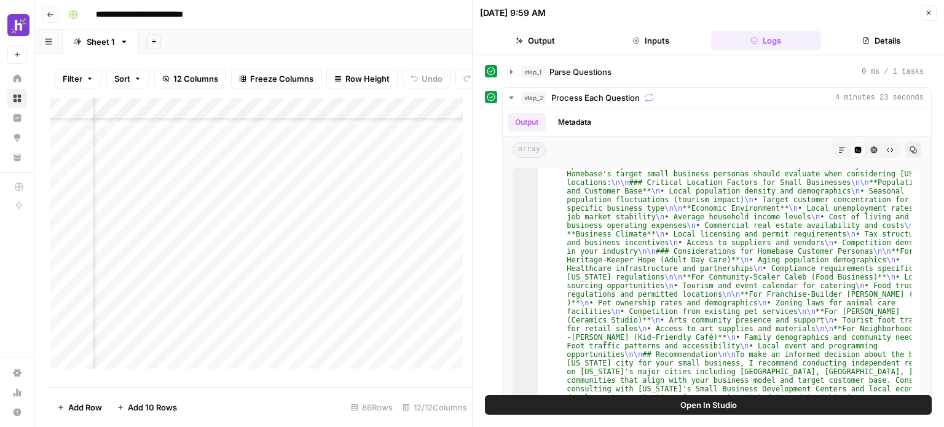
scroll to position [133, 0]
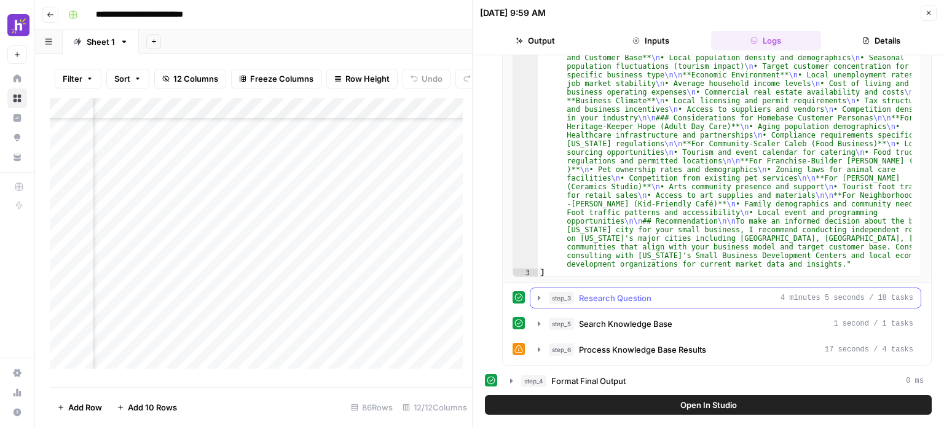
click at [538, 300] on icon "button" at bounding box center [539, 298] width 10 height 10
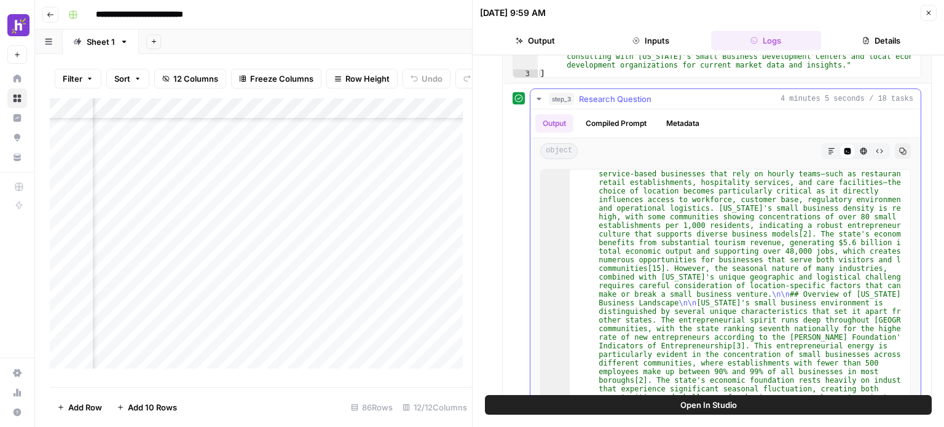
scroll to position [0, 0]
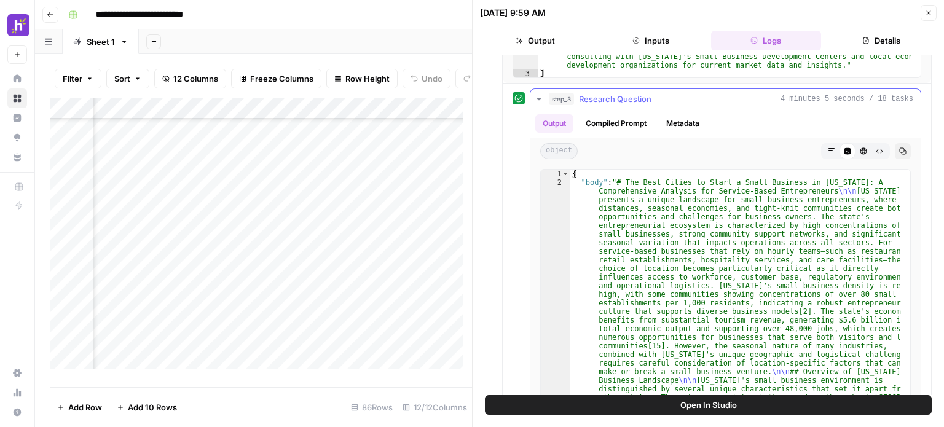
click at [900, 148] on icon "button" at bounding box center [903, 151] width 7 height 7
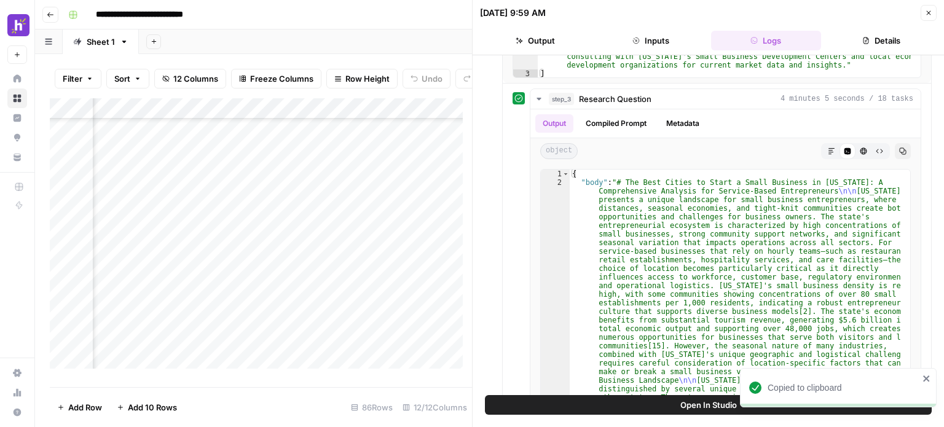
click at [393, 313] on div "Add Column" at bounding box center [261, 238] width 422 height 280
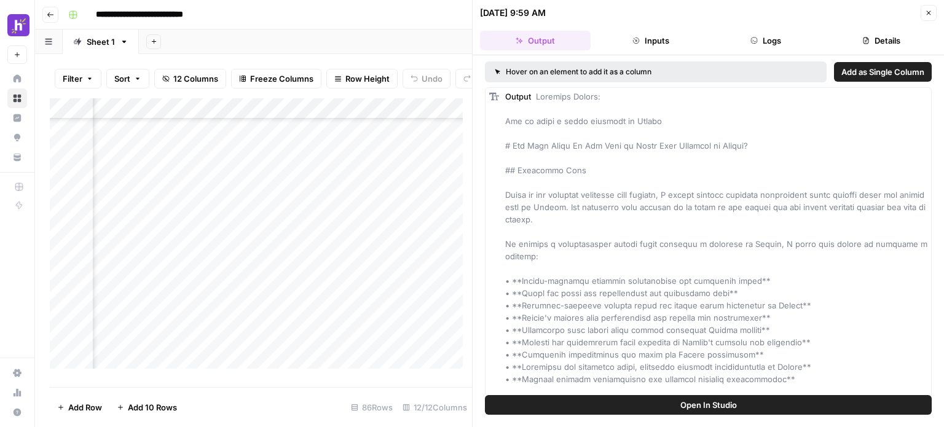
click at [768, 42] on button "Logs" at bounding box center [766, 41] width 111 height 20
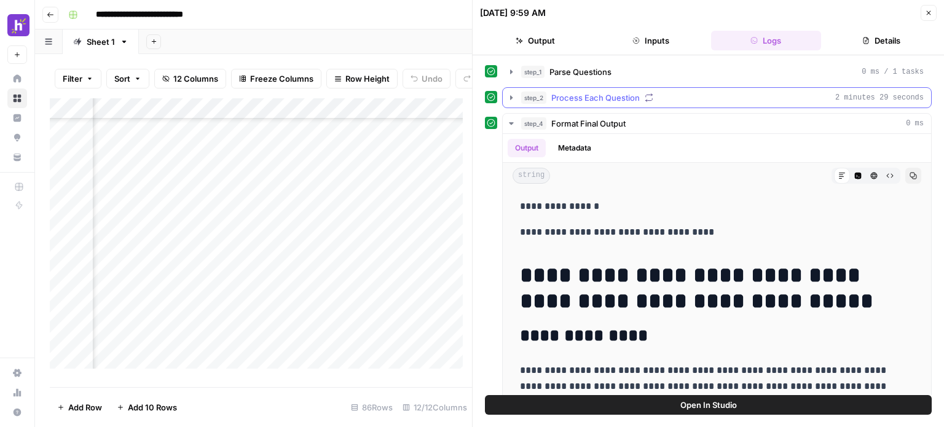
click at [509, 96] on icon "button" at bounding box center [511, 98] width 10 height 10
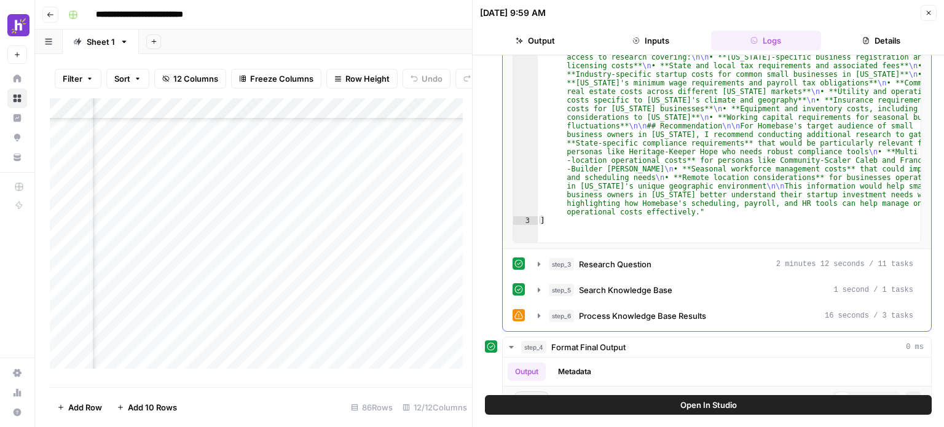
scroll to position [172, 0]
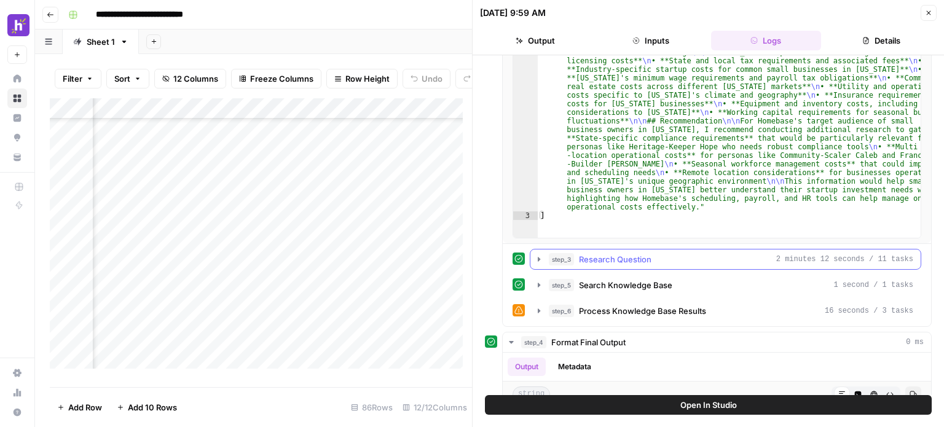
click at [540, 258] on icon "button" at bounding box center [539, 259] width 10 height 10
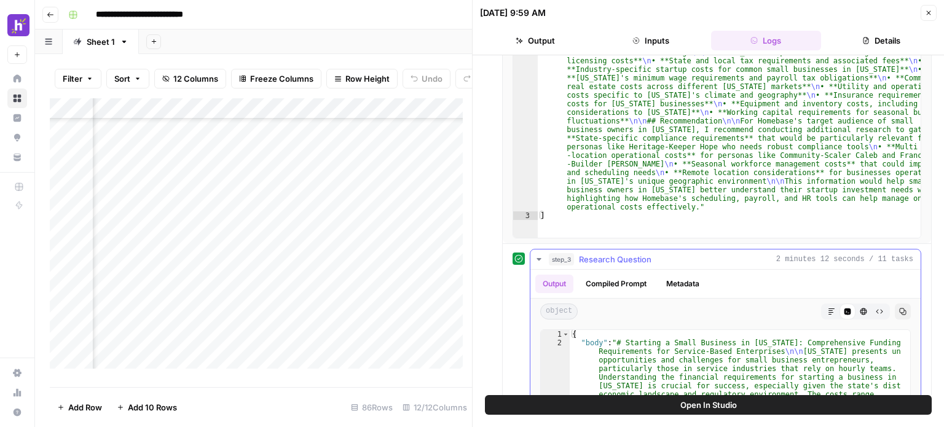
click at [900, 311] on icon "button" at bounding box center [903, 312] width 7 height 7
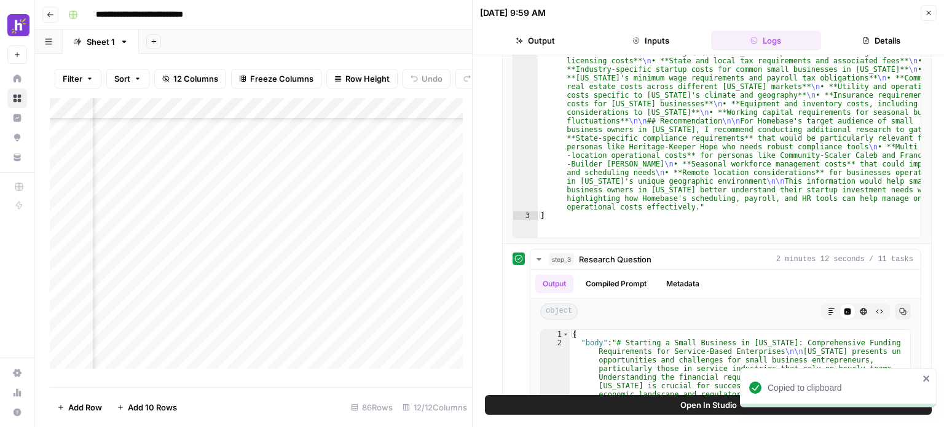
click at [356, 339] on div "Add Column" at bounding box center [261, 238] width 422 height 280
click at [392, 333] on div "Add Column" at bounding box center [261, 238] width 422 height 280
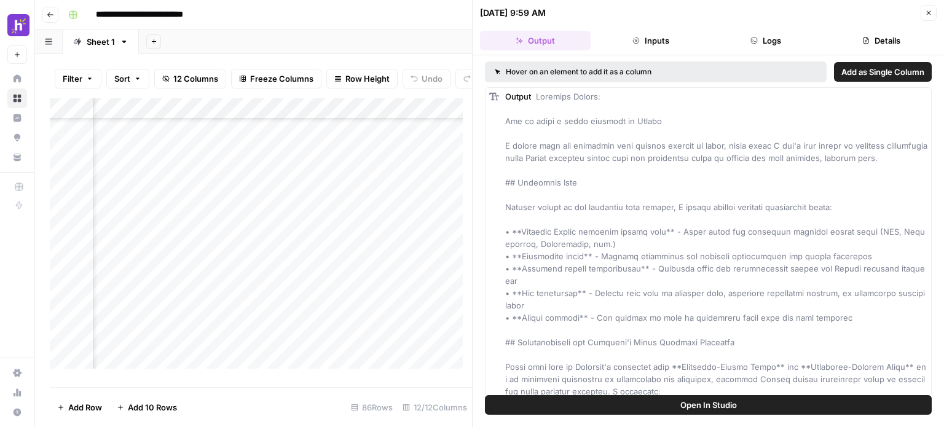
click at [765, 41] on button "Logs" at bounding box center [766, 41] width 111 height 20
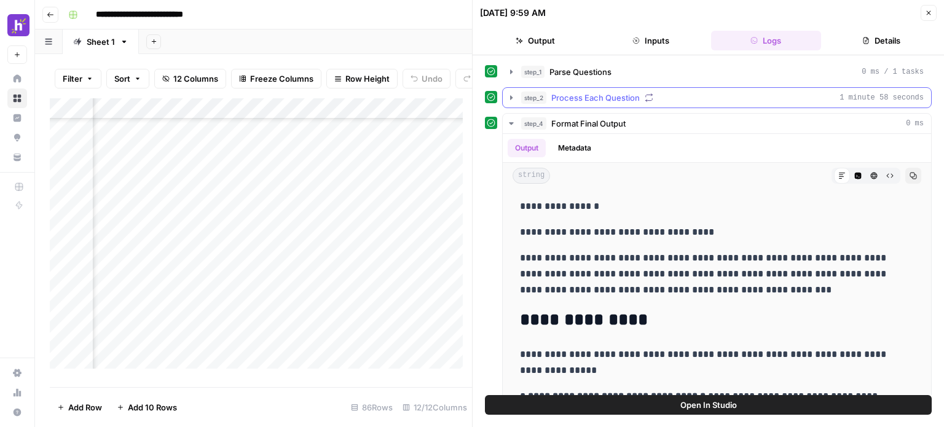
click at [508, 99] on icon "button" at bounding box center [511, 98] width 10 height 10
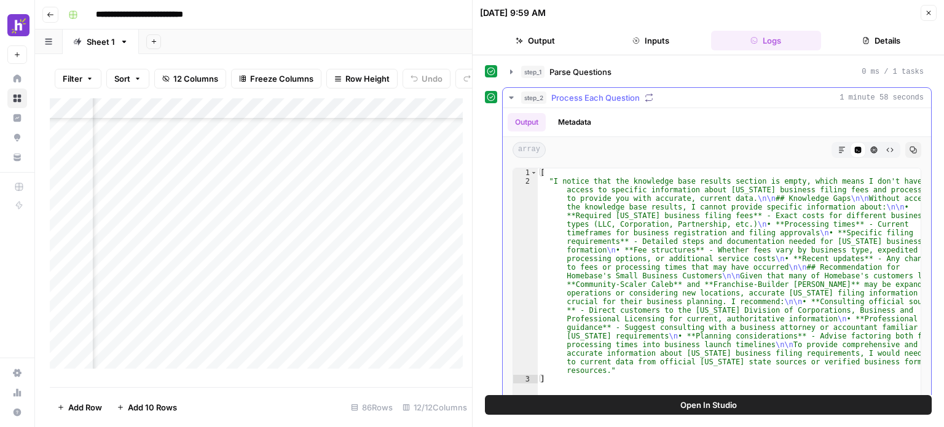
scroll to position [148, 0]
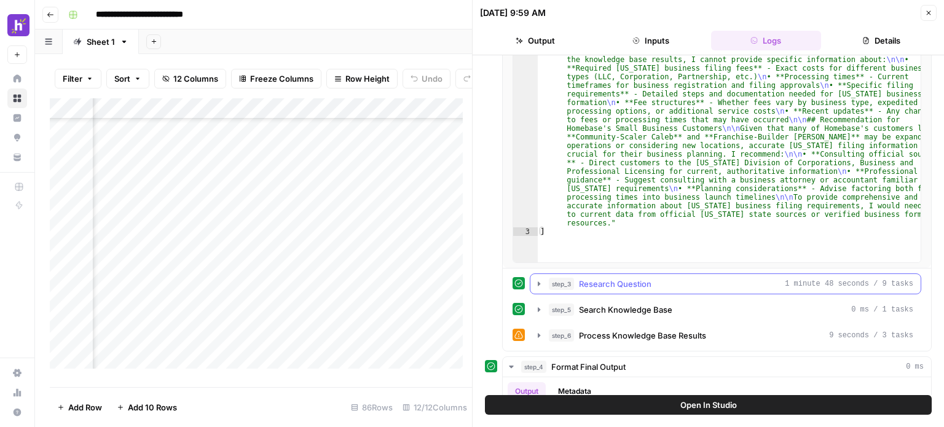
click at [537, 282] on icon "button" at bounding box center [539, 284] width 10 height 10
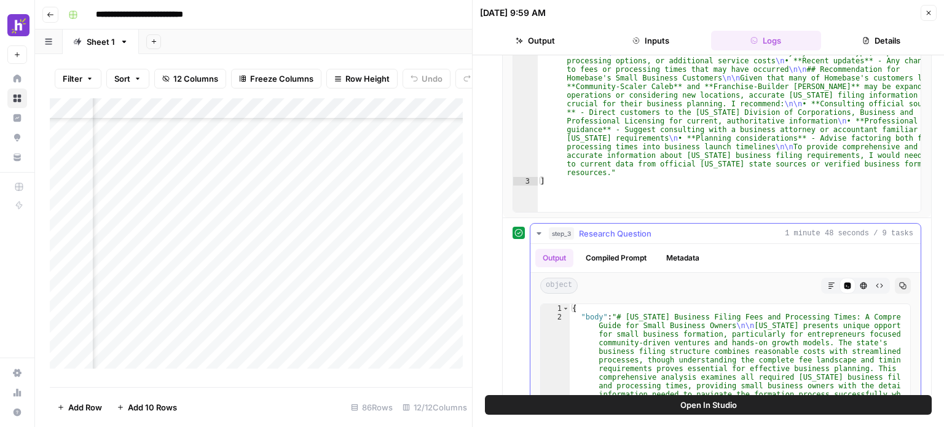
scroll to position [255, 0]
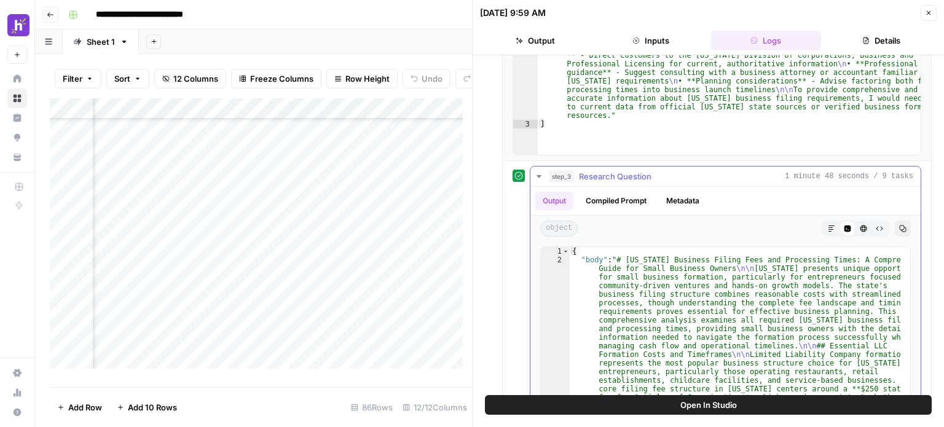
click at [899, 227] on icon "button" at bounding box center [902, 228] width 7 height 7
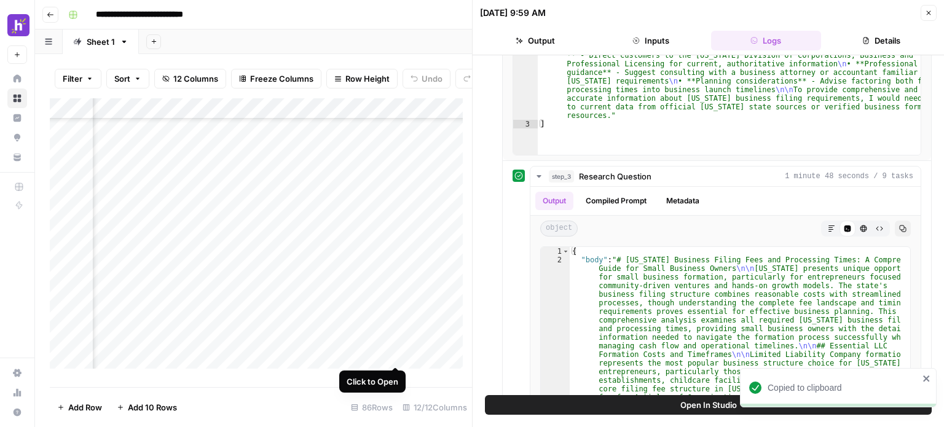
click at [393, 354] on div "Add Column" at bounding box center [261, 238] width 422 height 280
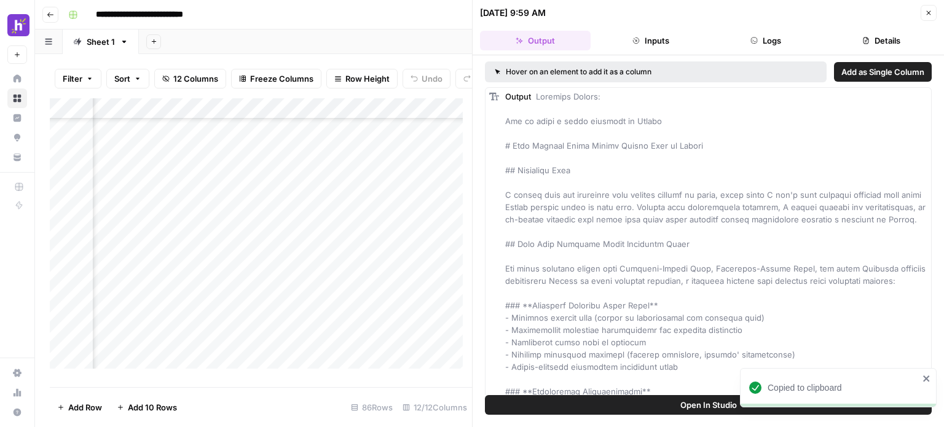
click at [778, 45] on button "Logs" at bounding box center [766, 41] width 111 height 20
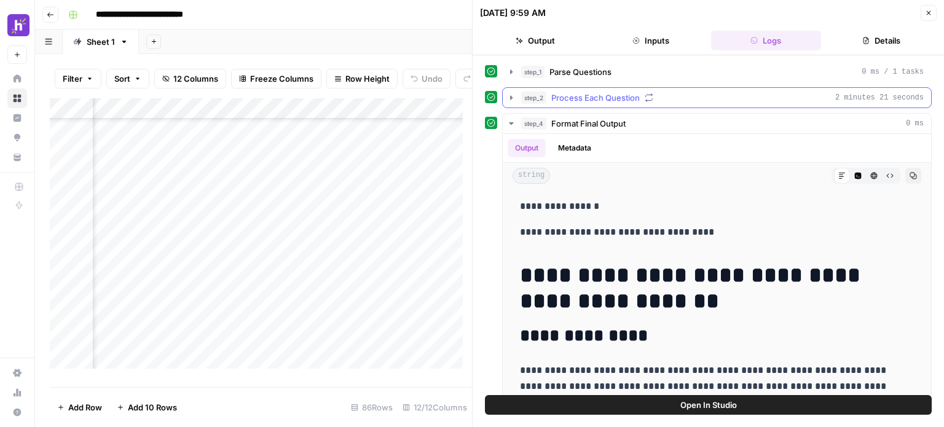
click at [507, 98] on icon "button" at bounding box center [511, 98] width 10 height 10
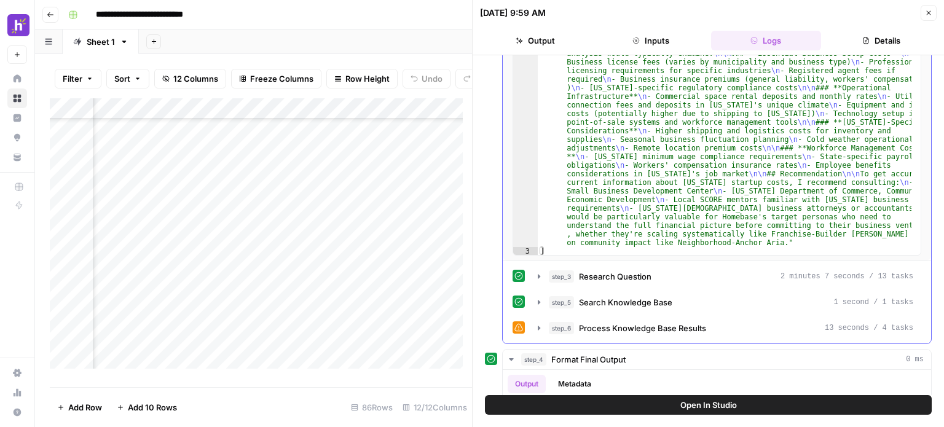
scroll to position [160, 0]
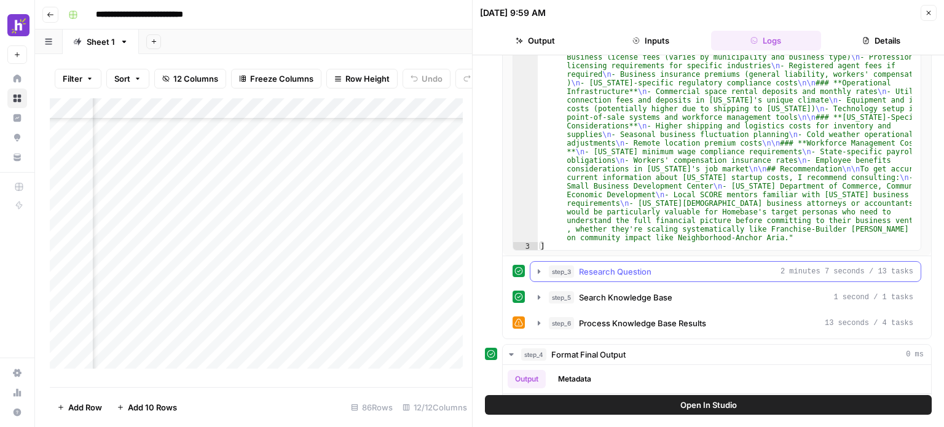
click at [535, 272] on icon "button" at bounding box center [539, 272] width 10 height 10
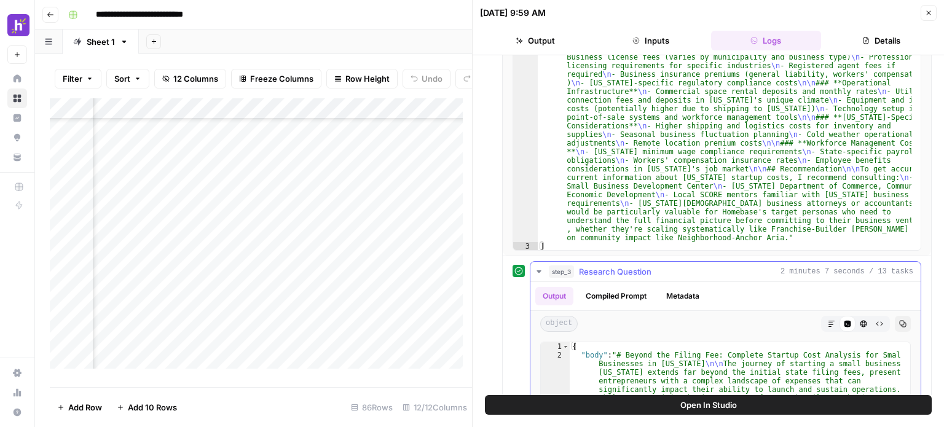
click at [884, 322] on div "object Markdown Code Editor HTML Viewer Raw Output Copy" at bounding box center [725, 324] width 390 height 26
click at [899, 323] on icon "button" at bounding box center [902, 323] width 7 height 7
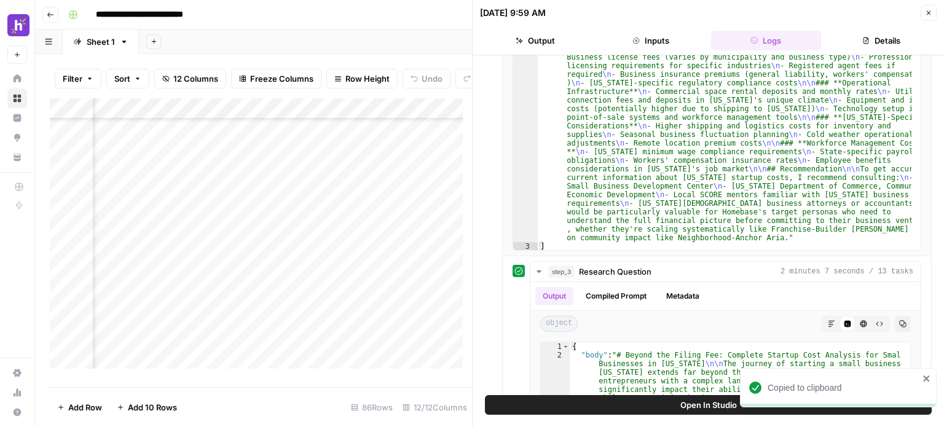
scroll to position [479, 161]
click at [395, 264] on div "Add Column" at bounding box center [261, 238] width 422 height 280
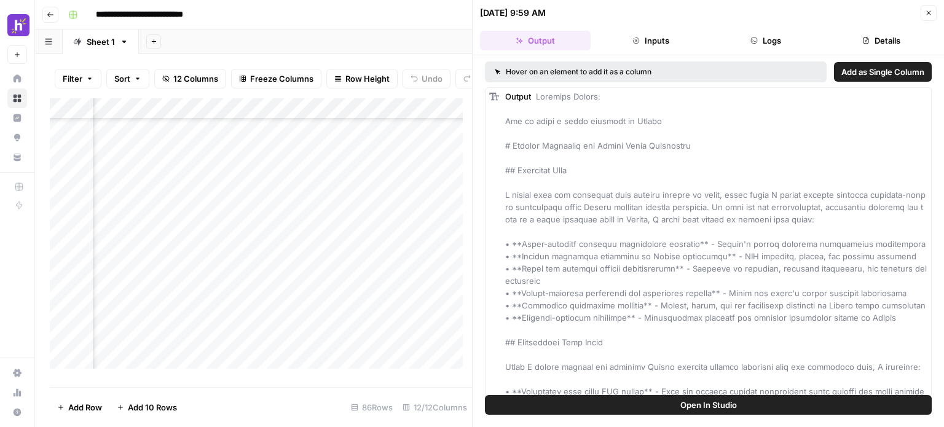
click at [873, 39] on button "Details" at bounding box center [881, 41] width 111 height 20
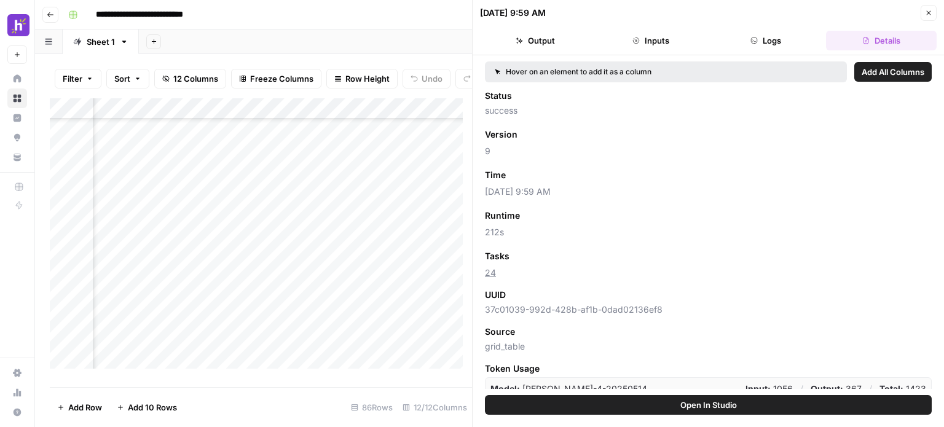
click at [648, 31] on button "Inputs" at bounding box center [651, 41] width 111 height 20
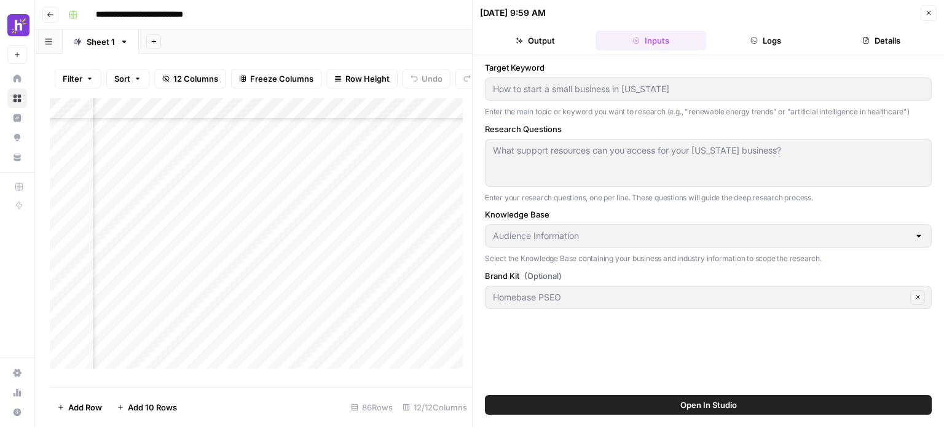
click at [748, 44] on button "Logs" at bounding box center [766, 41] width 111 height 20
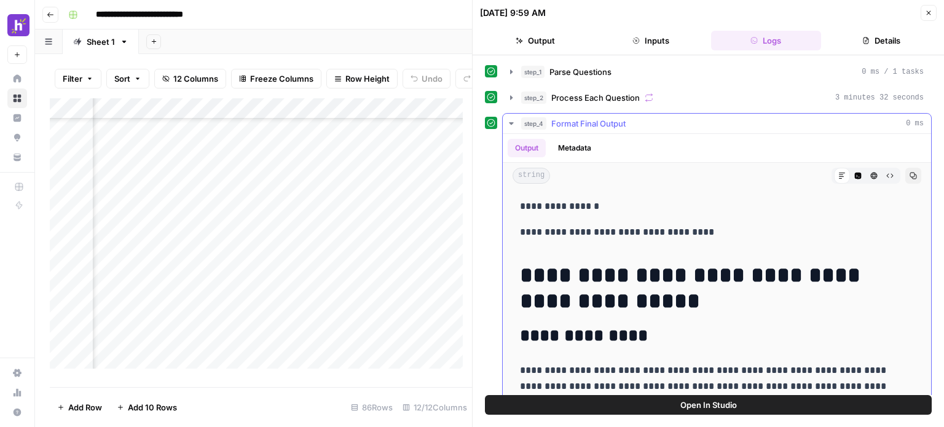
click at [509, 122] on icon "button" at bounding box center [511, 124] width 10 height 10
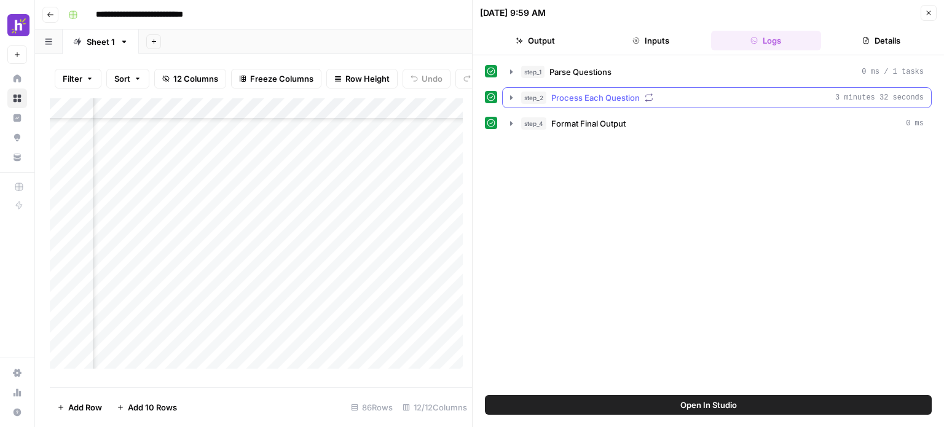
click at [508, 100] on icon "button" at bounding box center [511, 98] width 10 height 10
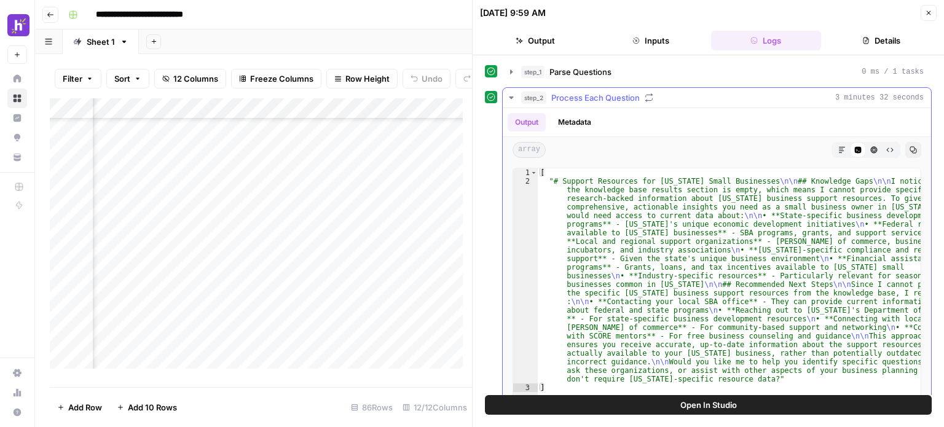
scroll to position [133, 0]
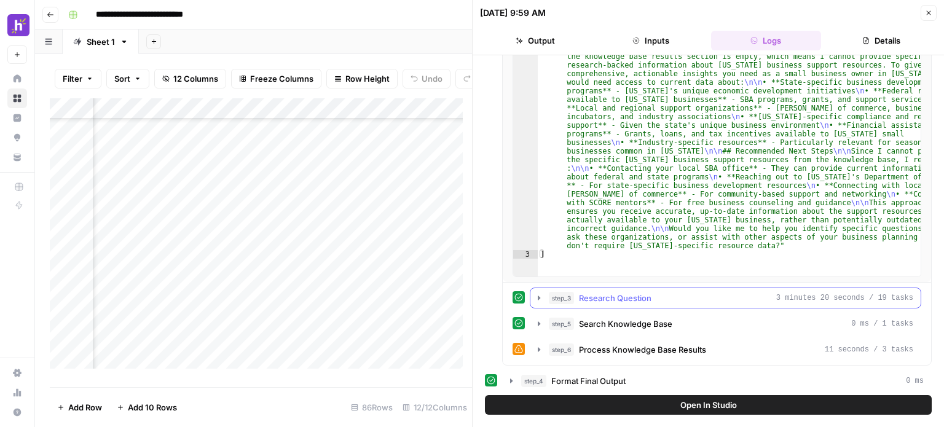
click at [536, 297] on icon "button" at bounding box center [539, 298] width 10 height 10
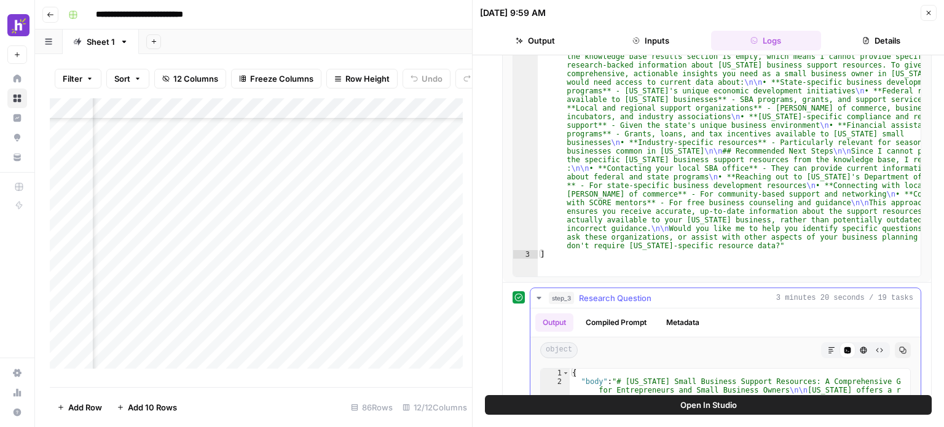
scroll to position [143, 0]
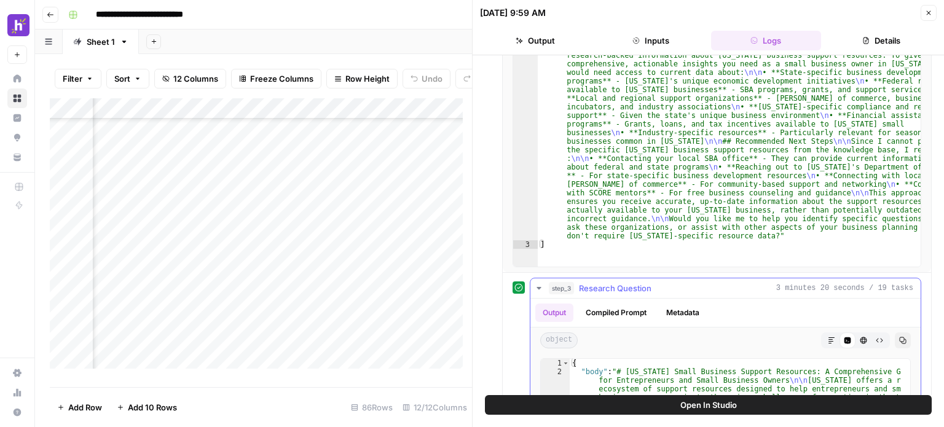
click at [900, 338] on icon "button" at bounding box center [903, 340] width 7 height 7
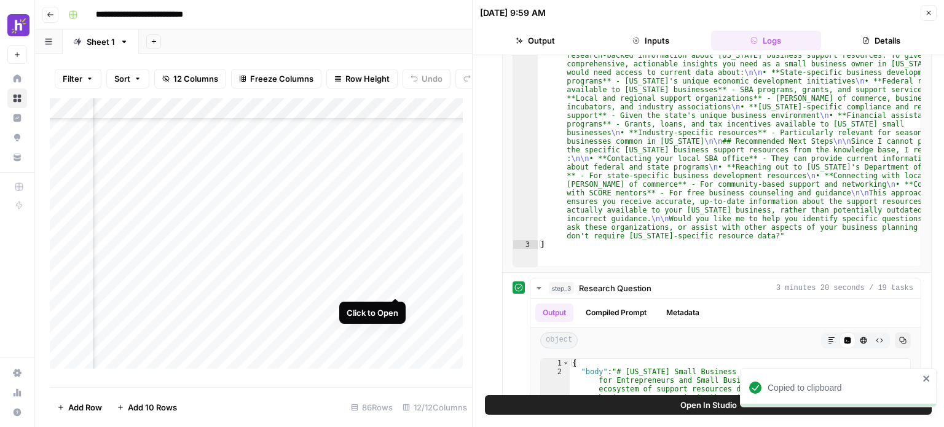
click at [397, 288] on div "Add Column" at bounding box center [261, 238] width 422 height 280
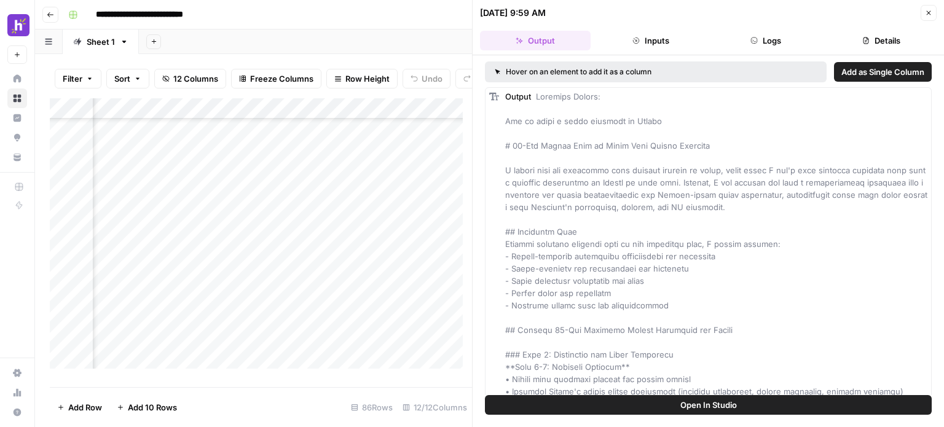
click at [769, 53] on header "[DATE] 9:59 AM Close Output Inputs Logs Details" at bounding box center [708, 27] width 471 height 55
click at [769, 49] on button "Logs" at bounding box center [766, 41] width 111 height 20
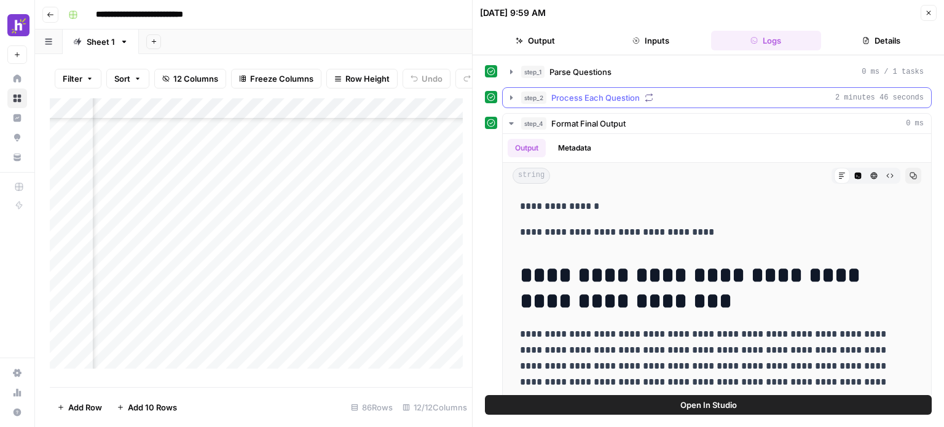
click at [508, 96] on icon "button" at bounding box center [511, 98] width 10 height 10
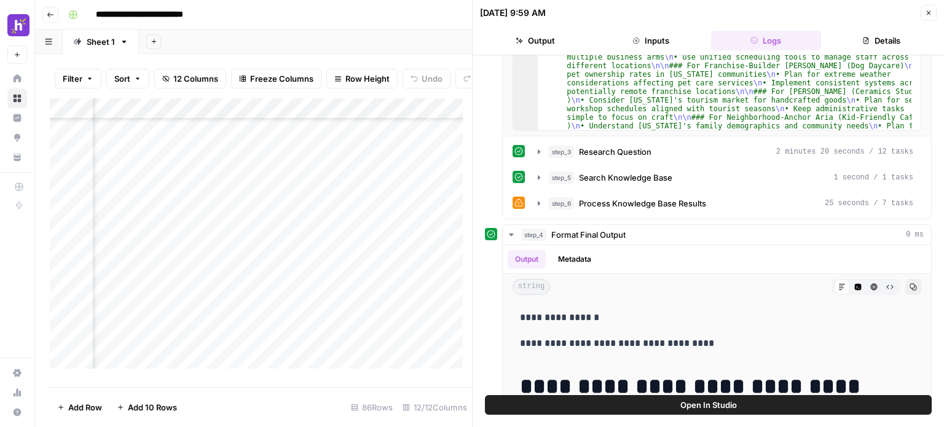
scroll to position [278, 0]
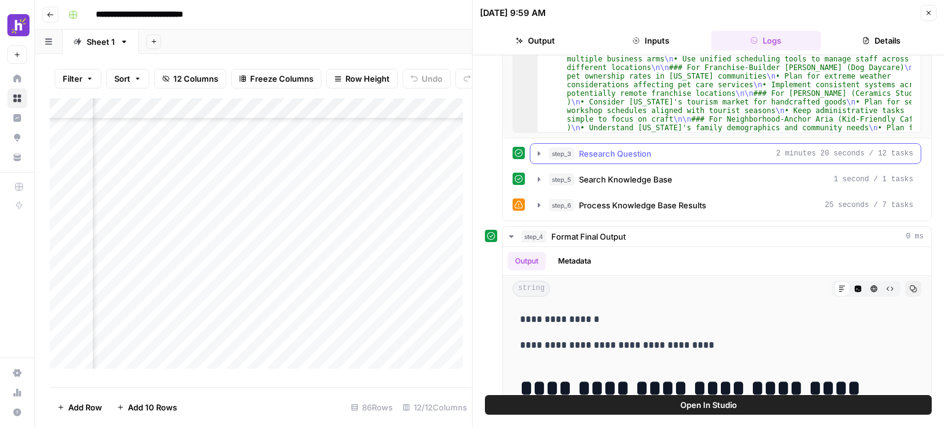
click at [536, 149] on icon "button" at bounding box center [539, 154] width 10 height 10
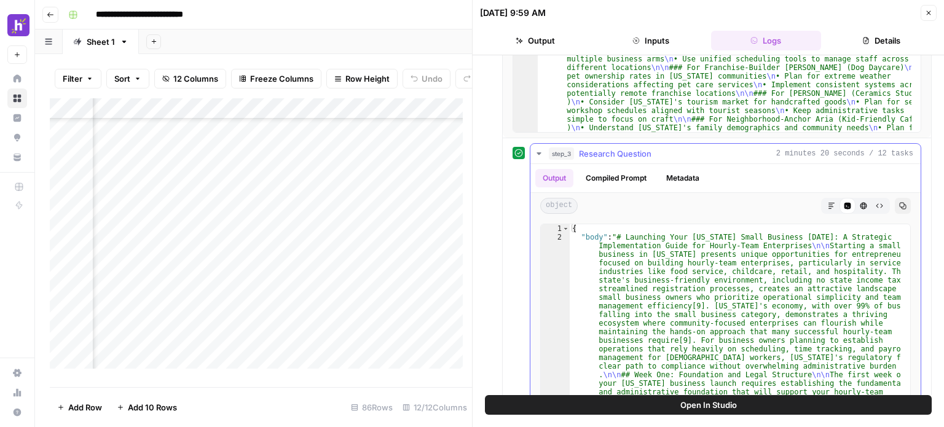
click at [897, 203] on button "Copy" at bounding box center [903, 206] width 16 height 16
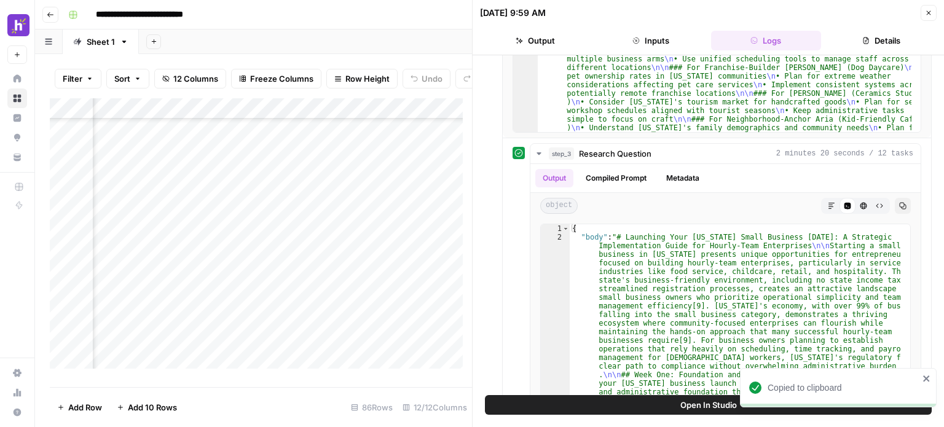
click at [394, 307] on div "Add Column" at bounding box center [261, 238] width 422 height 280
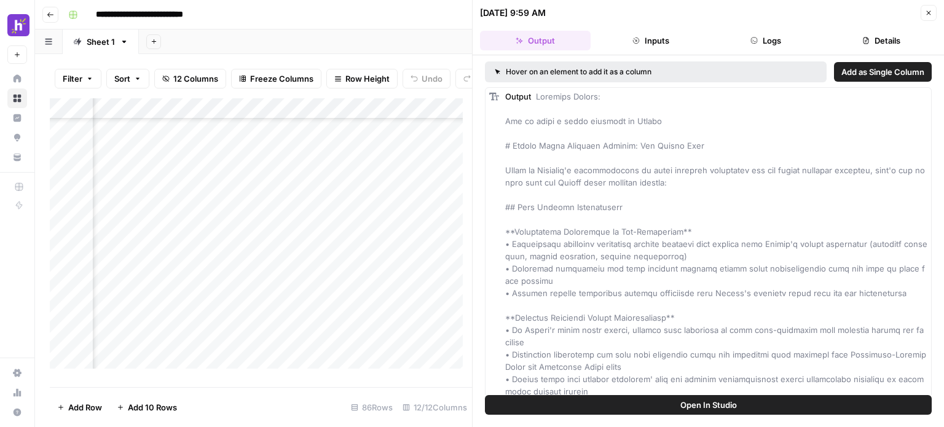
click at [774, 41] on button "Logs" at bounding box center [766, 41] width 111 height 20
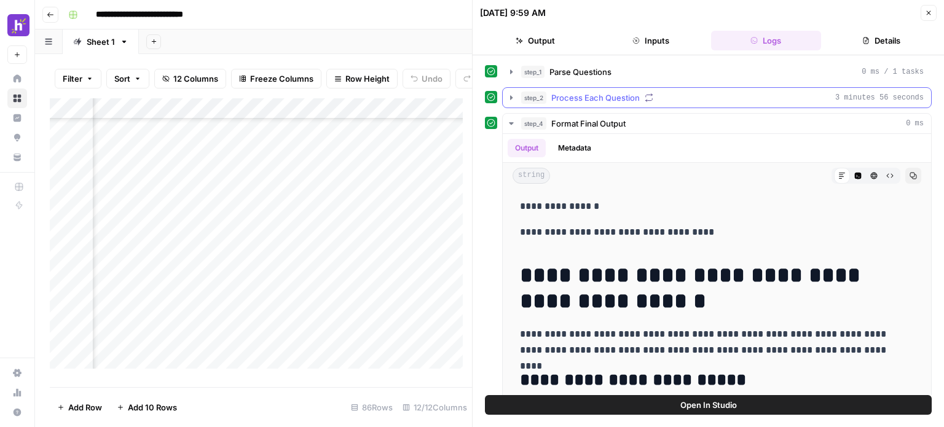
click at [511, 104] on button "step_2 Process Each Question 3 minutes 56 seconds" at bounding box center [717, 98] width 428 height 20
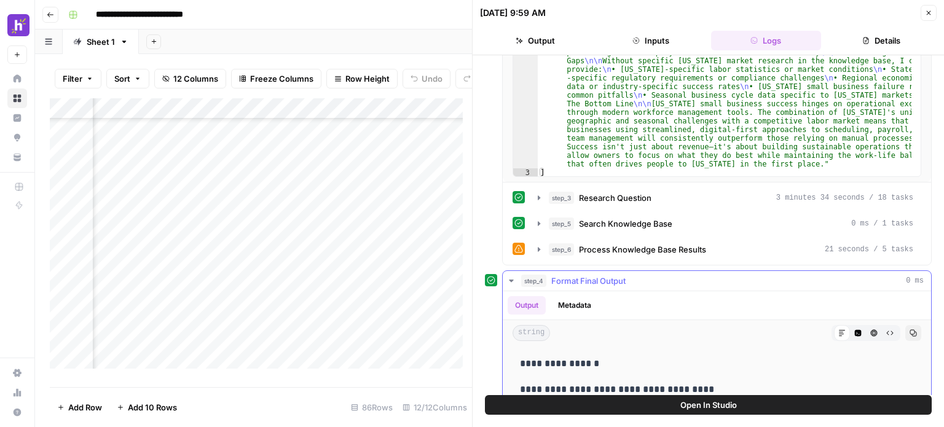
scroll to position [234, 0]
click at [538, 198] on icon "button" at bounding box center [539, 197] width 2 height 4
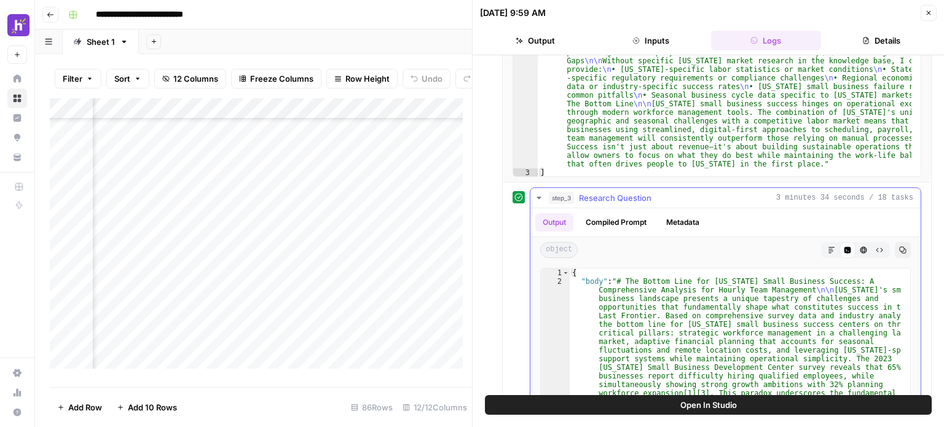
click at [900, 250] on icon "button" at bounding box center [903, 250] width 7 height 7
